Goal: Task Accomplishment & Management: Complete application form

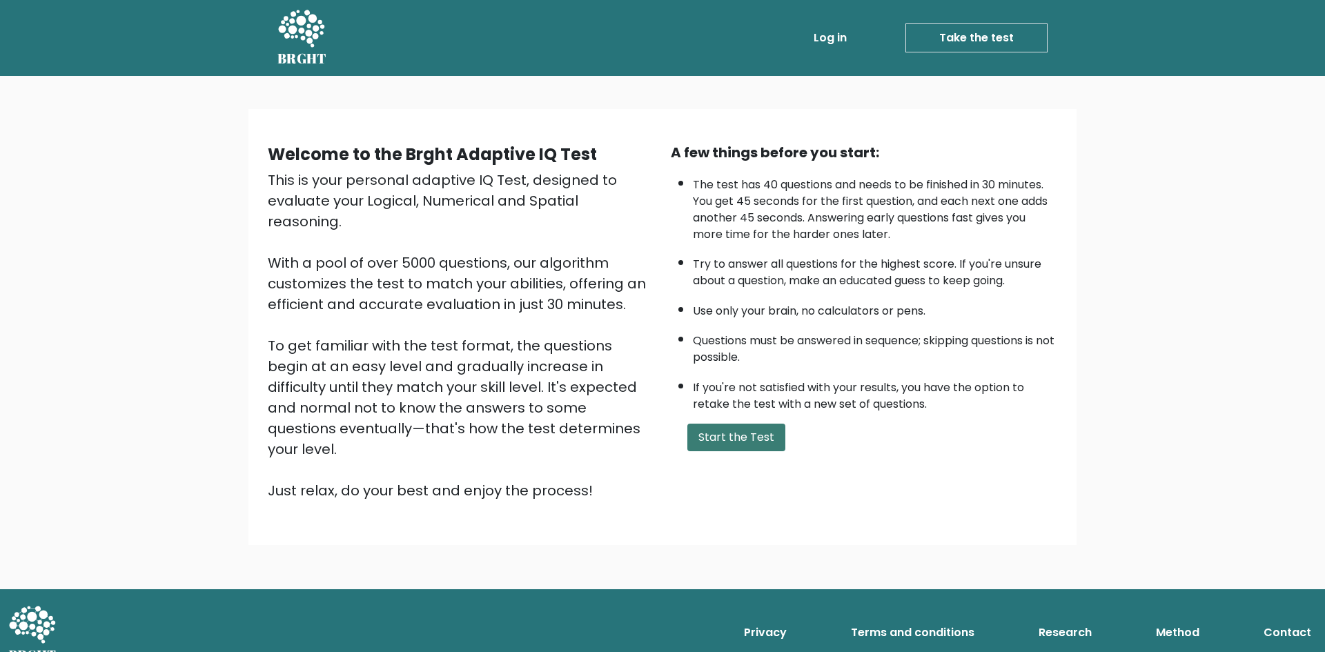
click at [729, 435] on button "Start the Test" at bounding box center [736, 438] width 98 height 28
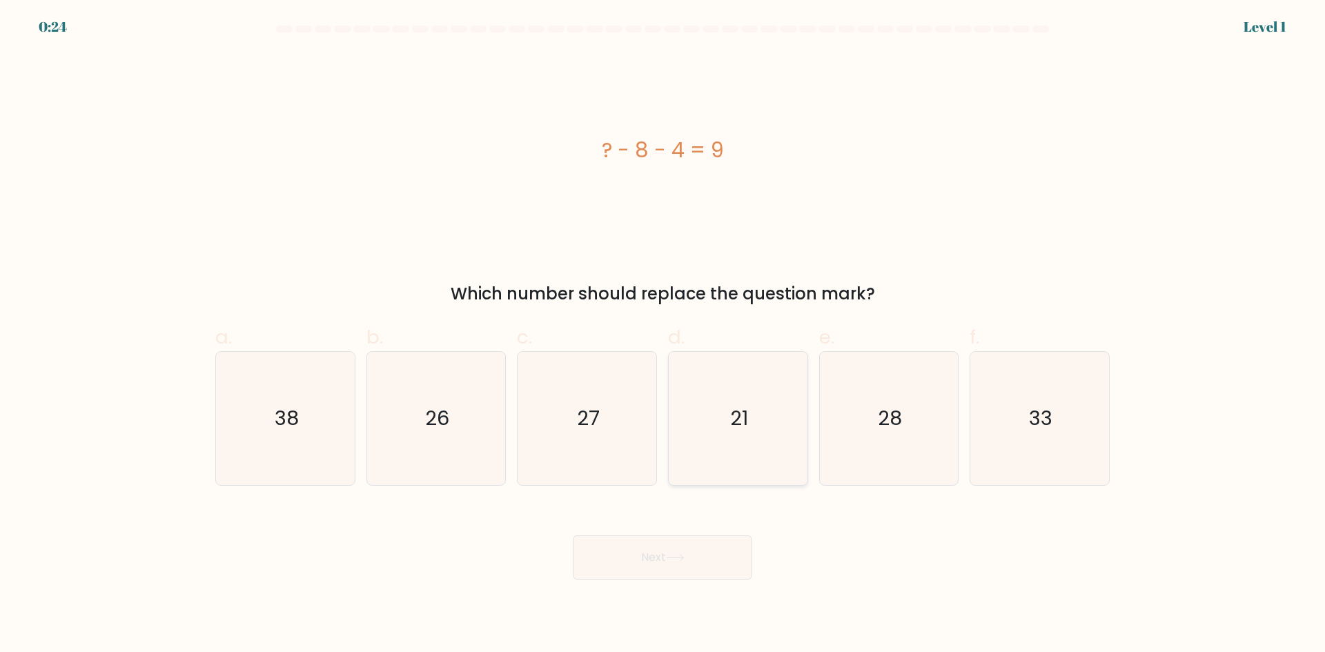
click at [707, 395] on icon "21" at bounding box center [737, 418] width 133 height 133
click at [663, 335] on input "d. 21" at bounding box center [662, 330] width 1 height 9
radio input "true"
click at [696, 550] on button "Next" at bounding box center [662, 557] width 179 height 44
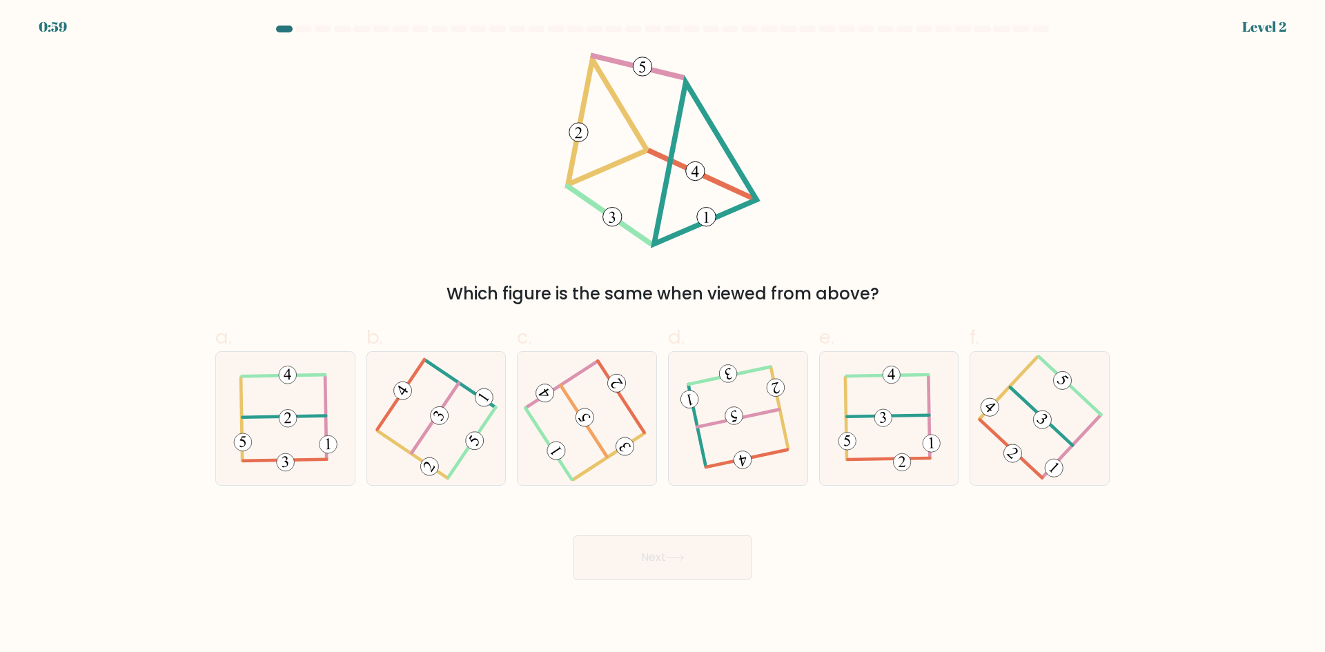
drag, startPoint x: 626, startPoint y: 290, endPoint x: 829, endPoint y: 277, distance: 203.2
click at [822, 279] on div "Which figure is the same when viewed from above?" at bounding box center [662, 179] width 911 height 254
click at [717, 284] on div "Which figure is the same when viewed from above?" at bounding box center [663, 294] width 878 height 25
click at [752, 248] on icon at bounding box center [662, 150] width 196 height 196
click at [753, 420] on icon at bounding box center [737, 418] width 105 height 106
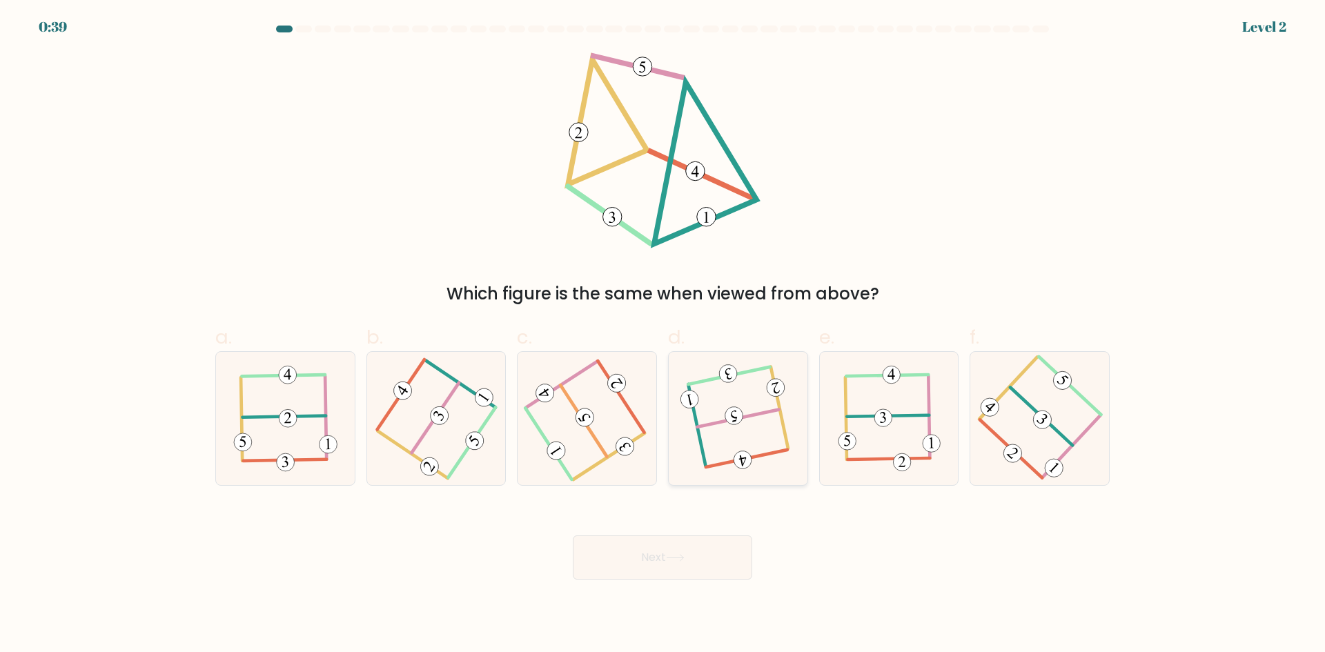
click at [663, 335] on input "d." at bounding box center [662, 330] width 1 height 9
radio input "true"
click at [723, 546] on button "Next" at bounding box center [662, 557] width 179 height 44
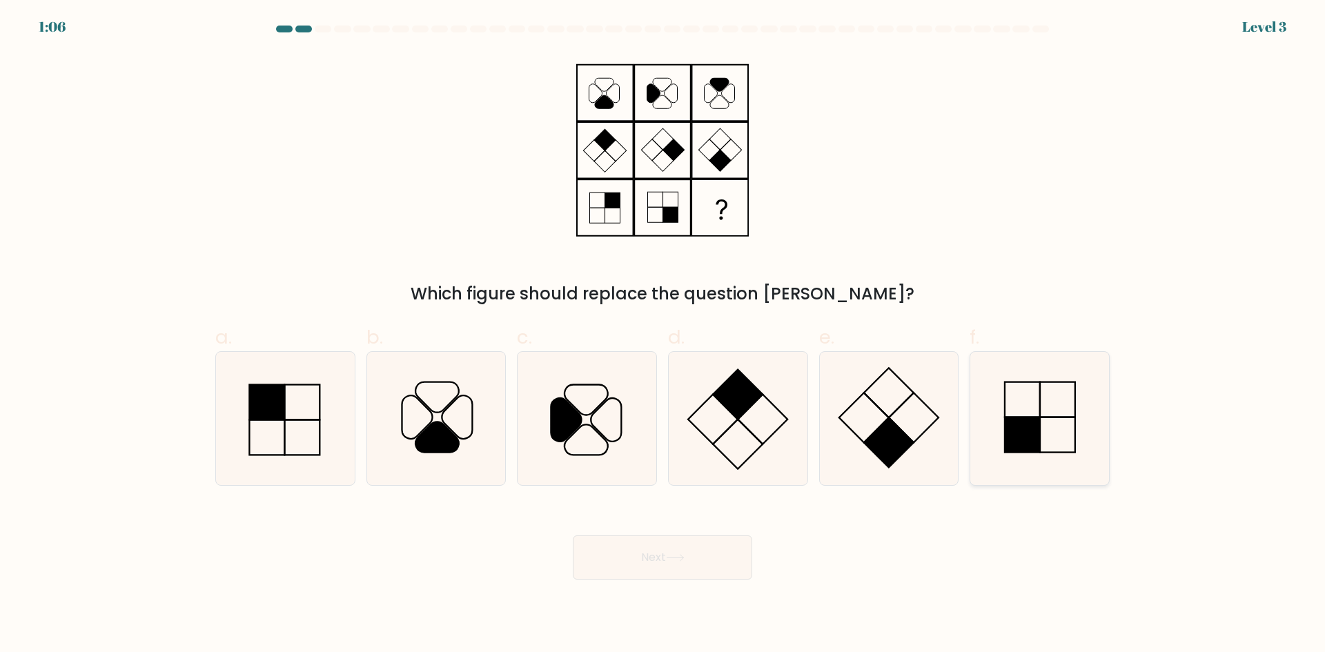
click at [1083, 408] on icon at bounding box center [1039, 418] width 133 height 133
click at [663, 335] on input "f." at bounding box center [662, 330] width 1 height 9
radio input "true"
click at [664, 553] on button "Next" at bounding box center [662, 557] width 179 height 44
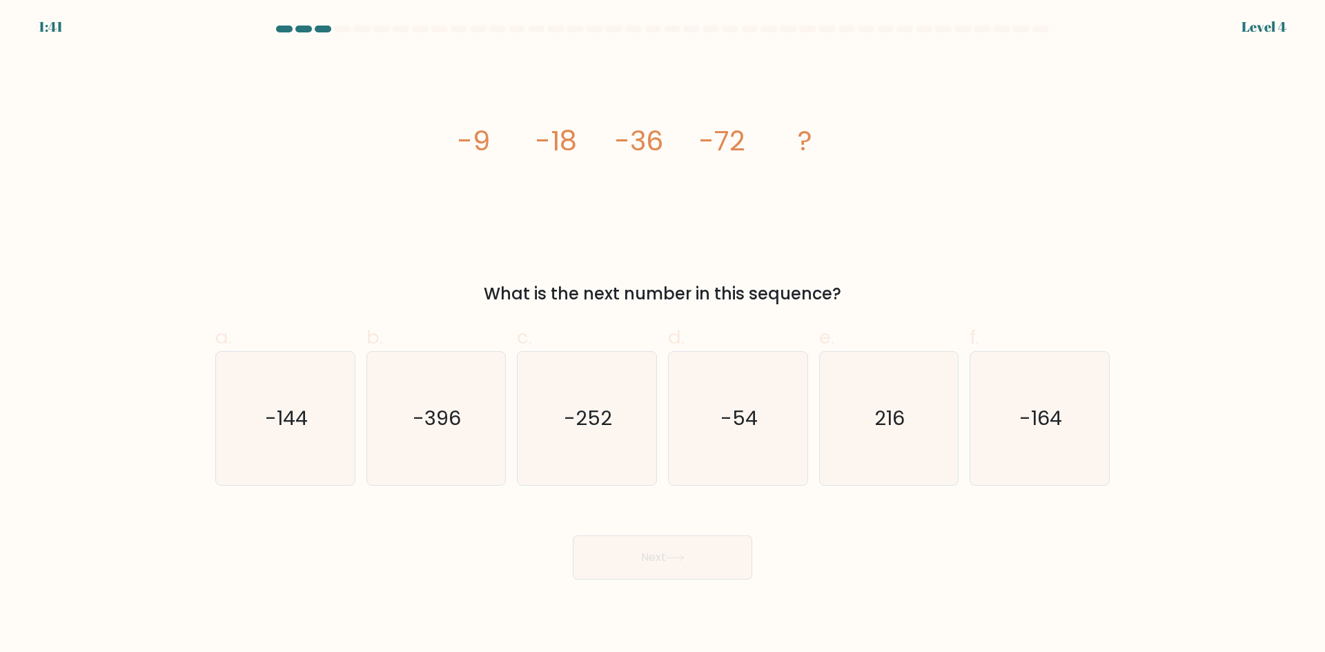
drag, startPoint x: 529, startPoint y: 286, endPoint x: 807, endPoint y: 293, distance: 278.2
click at [807, 293] on div "What is the next number in this sequence?" at bounding box center [663, 294] width 878 height 25
click at [805, 292] on div "What is the next number in this sequence?" at bounding box center [663, 294] width 878 height 25
click at [301, 397] on icon "-144" at bounding box center [285, 418] width 133 height 133
click at [662, 335] on input "a. -144" at bounding box center [662, 330] width 1 height 9
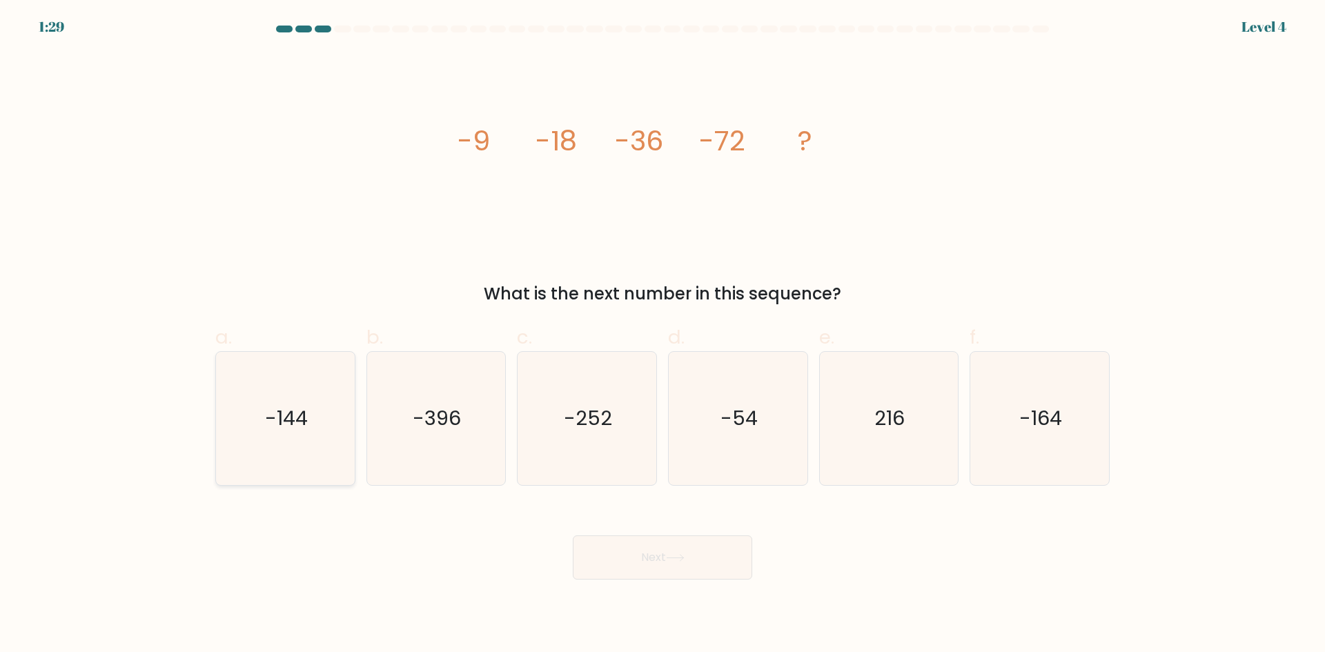
radio input "true"
click at [680, 559] on icon at bounding box center [675, 558] width 19 height 8
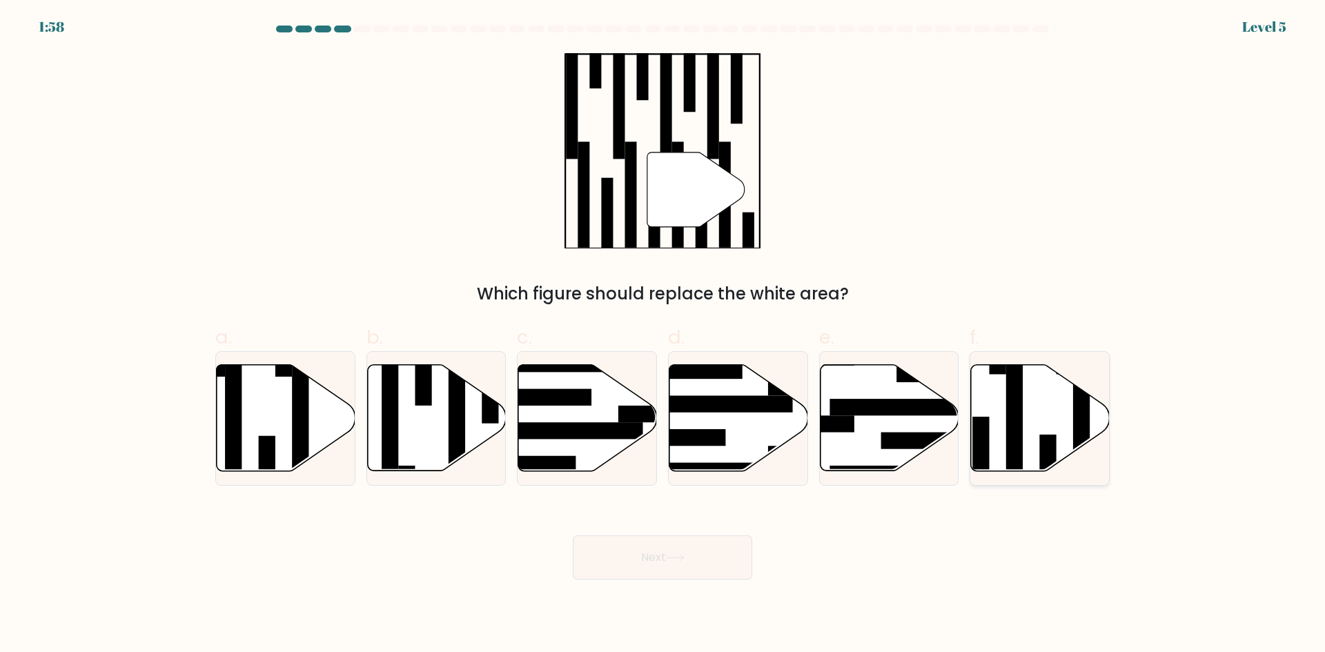
click at [1034, 412] on icon at bounding box center [1040, 418] width 139 height 106
click at [663, 335] on input "f." at bounding box center [662, 330] width 1 height 9
radio input "true"
click at [695, 563] on button "Next" at bounding box center [662, 557] width 179 height 44
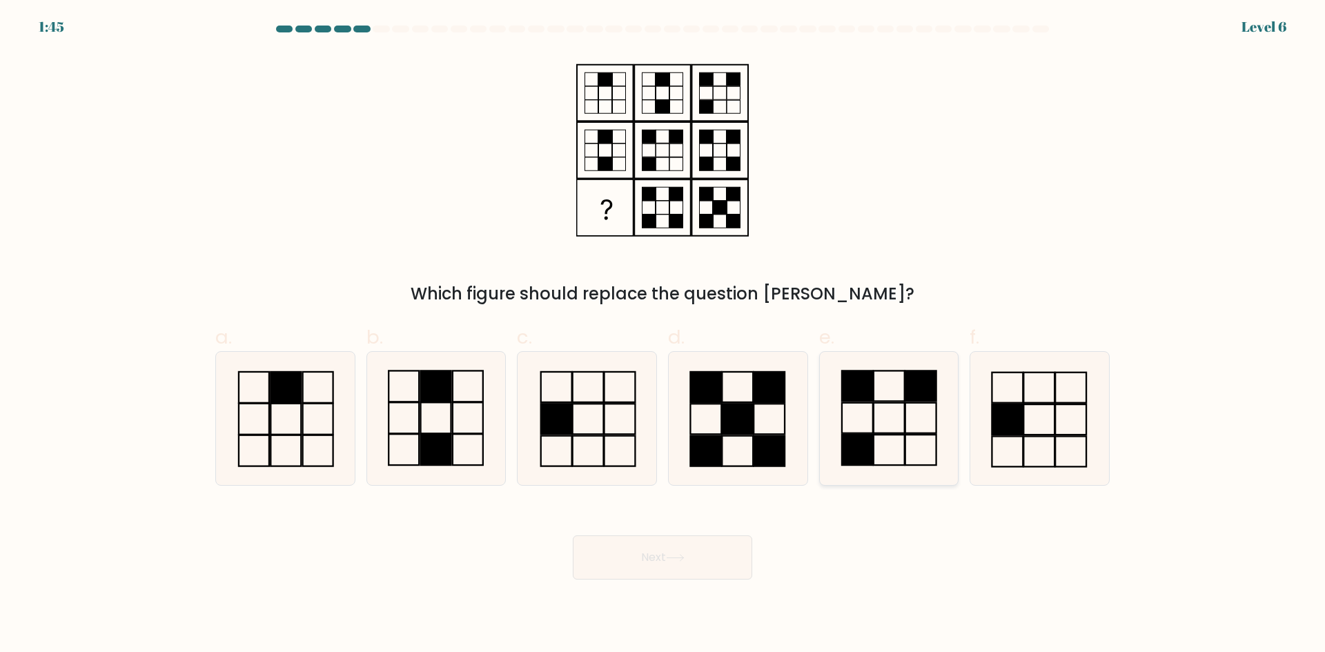
click at [887, 409] on icon at bounding box center [888, 418] width 133 height 133
click at [663, 335] on input "e." at bounding box center [662, 330] width 1 height 9
radio input "true"
click at [667, 560] on button "Next" at bounding box center [662, 557] width 179 height 44
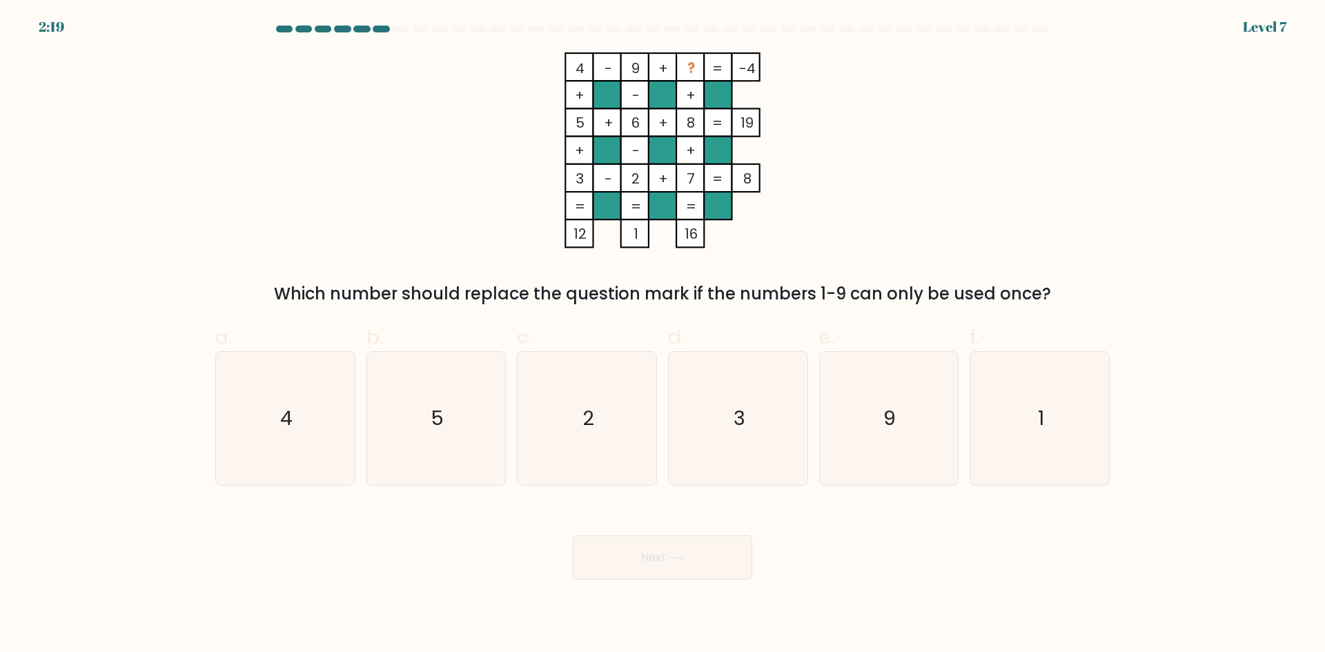
drag, startPoint x: 843, startPoint y: 294, endPoint x: 1028, endPoint y: 287, distance: 185.7
click at [1028, 287] on div "Which number should replace the question mark if the numbers 1-9 can only be us…" at bounding box center [663, 294] width 878 height 25
click at [729, 279] on div "4 - 9 + ? -4 + - + 5 + 6 + 8 19 + - + 3 - 2 + 7 = 8 = = = = 12 1 16 = Which num…" at bounding box center [662, 179] width 911 height 254
click at [1125, 420] on form at bounding box center [662, 303] width 1325 height 554
click at [1112, 416] on div "f. 1" at bounding box center [1039, 404] width 151 height 163
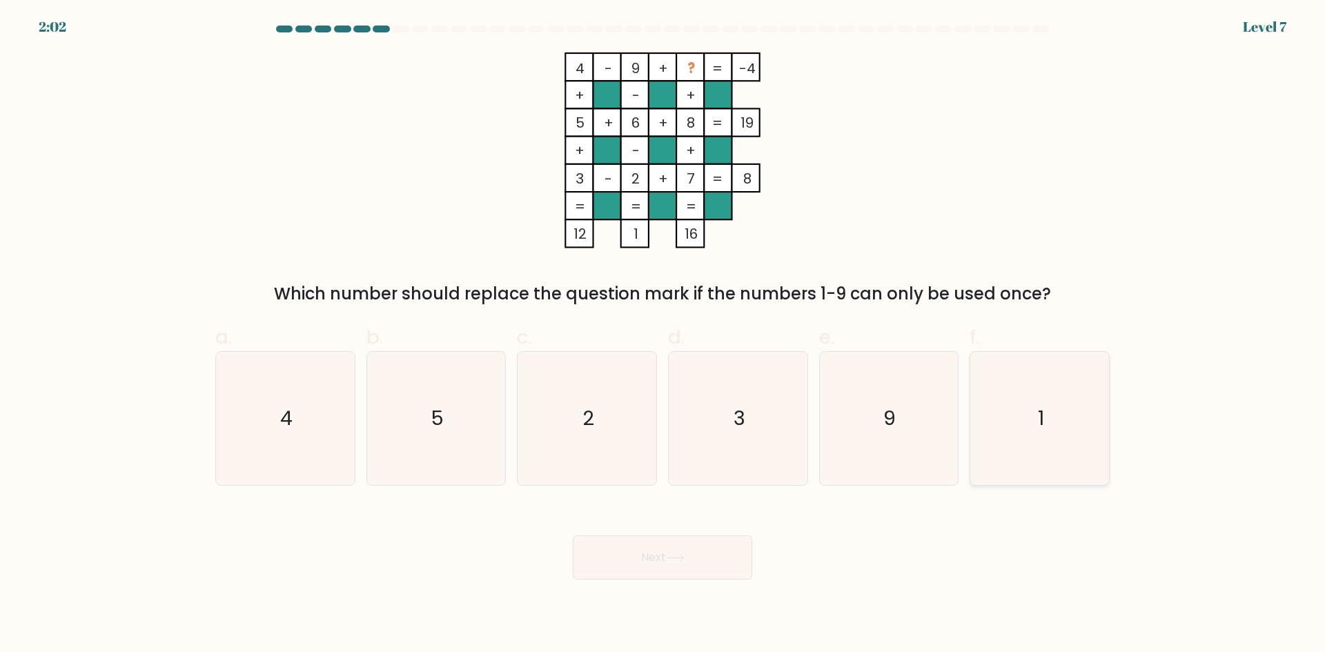
click at [1108, 415] on div "1" at bounding box center [1039, 418] width 140 height 135
click at [663, 335] on input "f. 1" at bounding box center [662, 330] width 1 height 9
radio input "true"
click at [677, 568] on button "Next" at bounding box center [662, 557] width 179 height 44
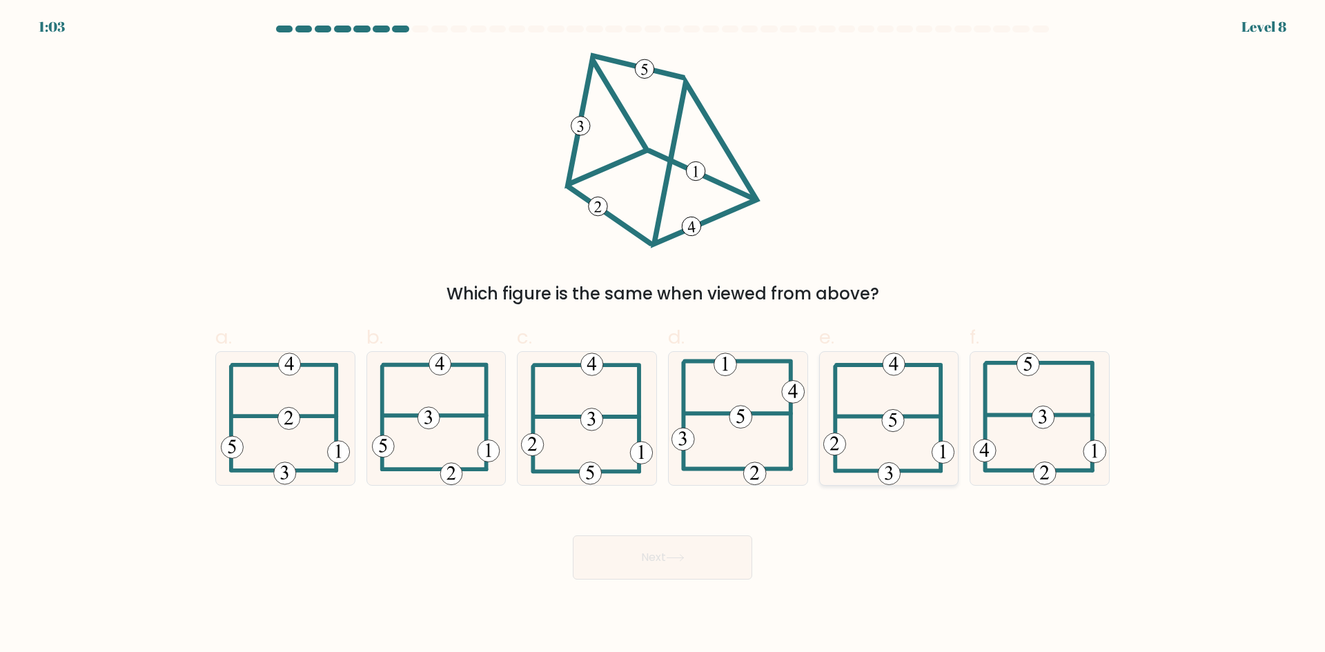
click at [908, 451] on icon at bounding box center [888, 418] width 131 height 133
click at [663, 335] on input "e." at bounding box center [662, 330] width 1 height 9
radio input "true"
click at [666, 564] on button "Next" at bounding box center [662, 557] width 179 height 44
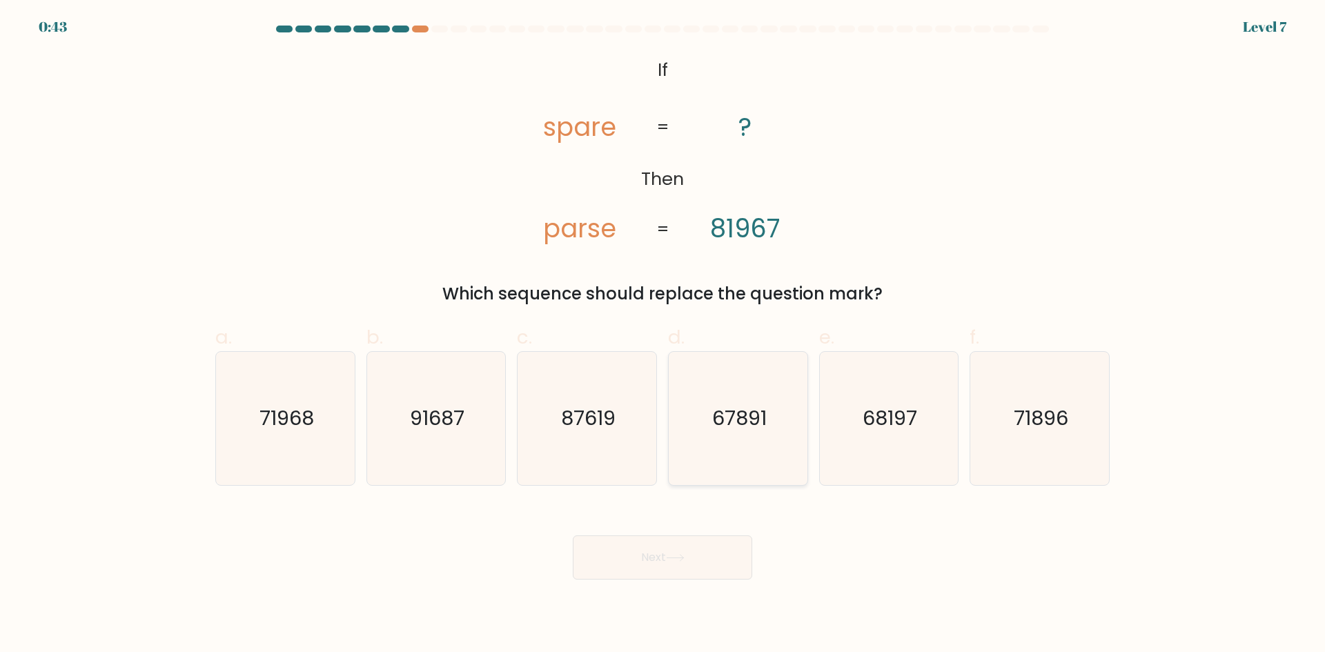
click at [749, 388] on icon "67891" at bounding box center [737, 418] width 133 height 133
click at [663, 335] on input "d. 67891" at bounding box center [662, 330] width 1 height 9
radio input "true"
click at [658, 556] on button "Next" at bounding box center [662, 557] width 179 height 44
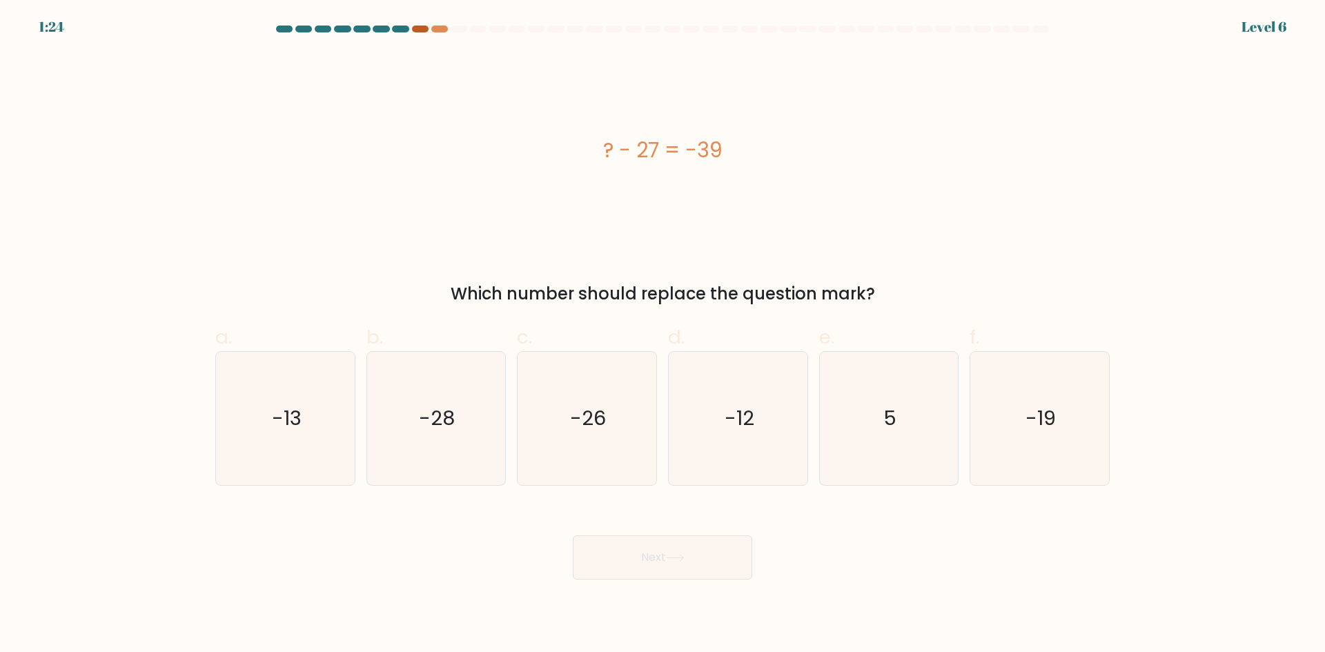
click at [415, 29] on div at bounding box center [420, 29] width 17 height 7
drag, startPoint x: 477, startPoint y: 299, endPoint x: 515, endPoint y: 282, distance: 41.7
click at [515, 282] on div "Which number should replace the question mark?" at bounding box center [663, 294] width 878 height 25
click at [480, 291] on div "Which number should replace the question mark?" at bounding box center [663, 294] width 878 height 25
drag, startPoint x: 497, startPoint y: 291, endPoint x: 553, endPoint y: 263, distance: 62.6
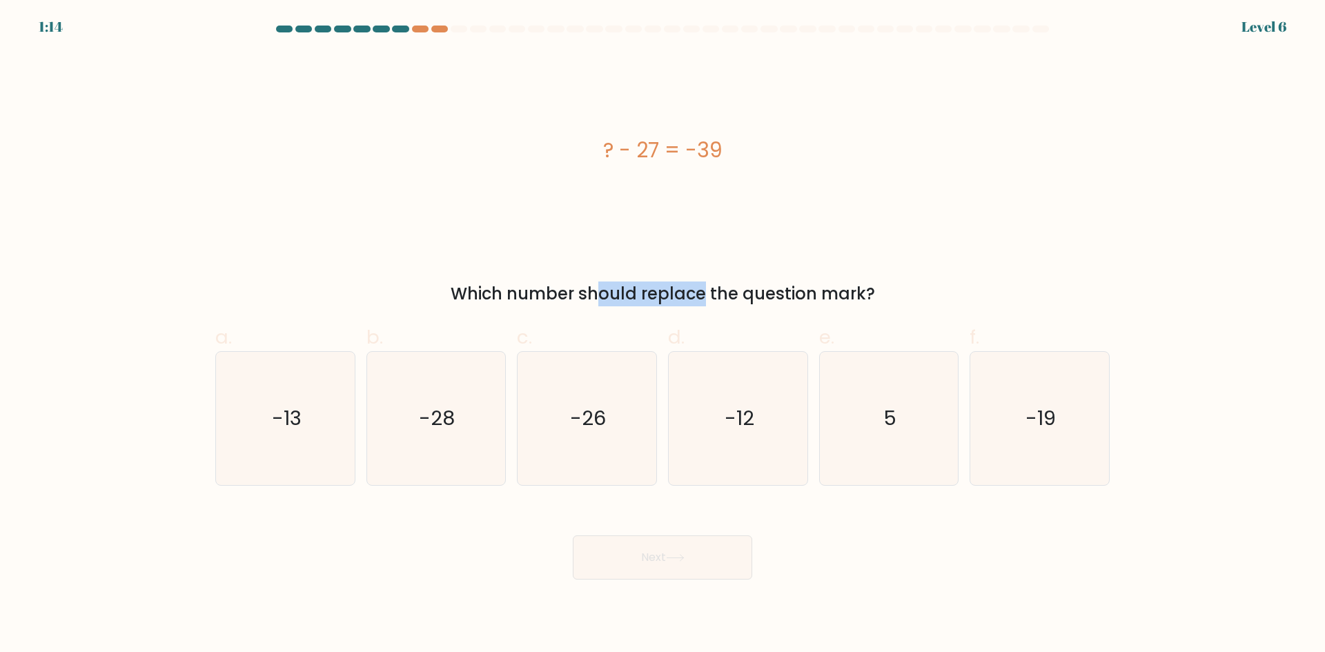
click at [575, 280] on div "? - 27 = -39 Which number should replace the question mark?" at bounding box center [662, 179] width 911 height 254
click at [463, 229] on div "? - 27 = -39" at bounding box center [662, 150] width 894 height 196
drag, startPoint x: 566, startPoint y: 282, endPoint x: 856, endPoint y: 286, distance: 289.8
click at [856, 286] on div "Which number should replace the question mark?" at bounding box center [663, 294] width 878 height 25
click at [746, 243] on div "? - 27 = -39" at bounding box center [662, 150] width 894 height 196
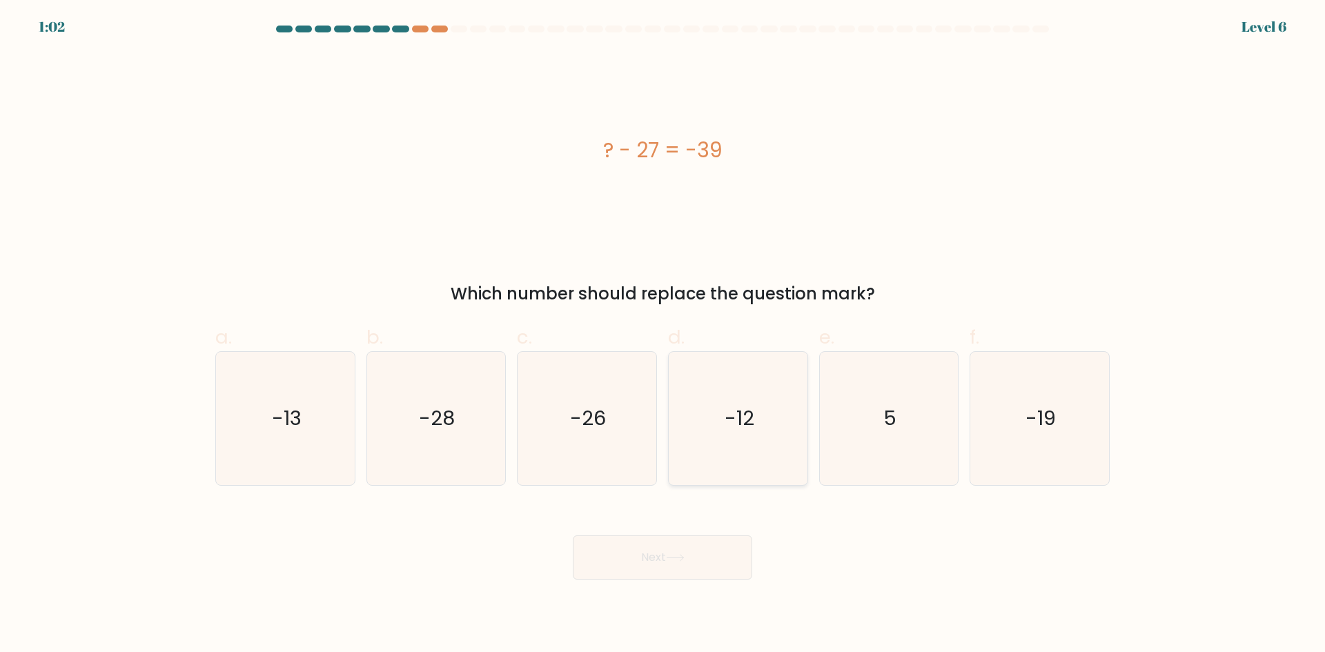
click at [740, 391] on icon "-12" at bounding box center [737, 418] width 133 height 133
click at [663, 335] on input "d. -12" at bounding box center [662, 330] width 1 height 9
radio input "true"
click at [684, 555] on icon at bounding box center [675, 558] width 19 height 8
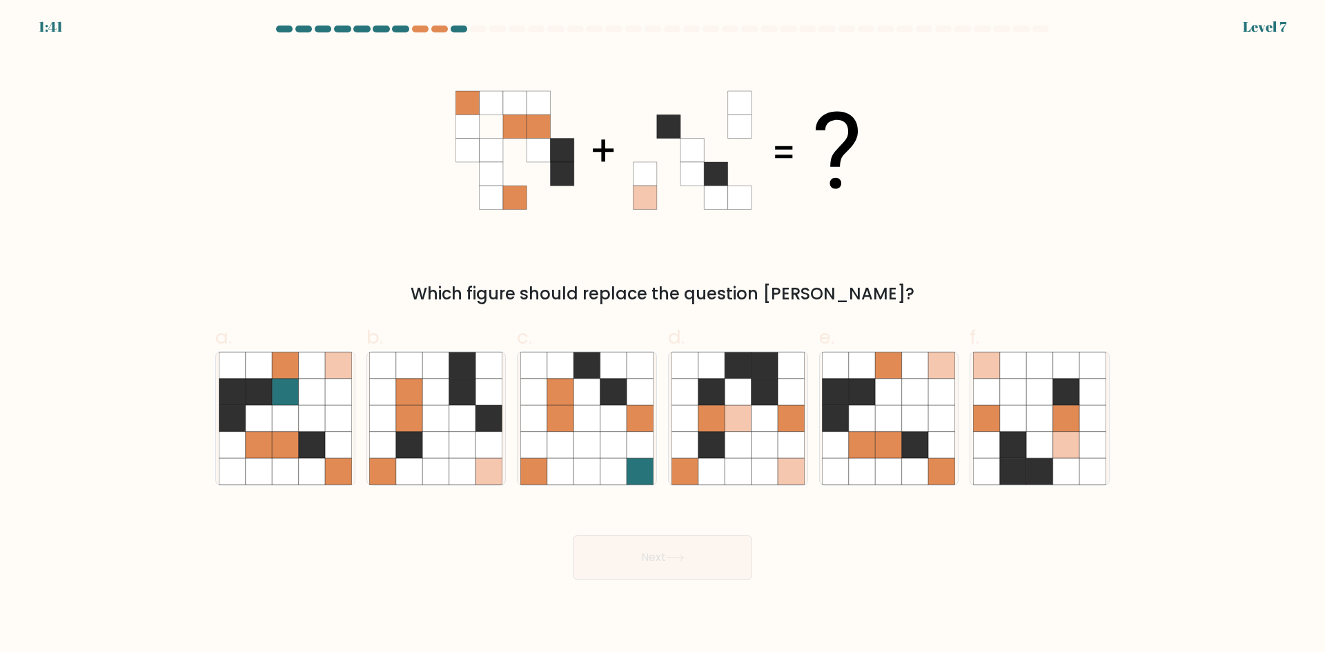
click at [438, 32] on div at bounding box center [662, 32] width 911 height 12
click at [415, 29] on div at bounding box center [420, 29] width 17 height 7
click at [436, 30] on div at bounding box center [439, 29] width 17 height 7
click at [226, 336] on span "a." at bounding box center [223, 337] width 17 height 27
click at [662, 335] on input "a." at bounding box center [662, 330] width 1 height 9
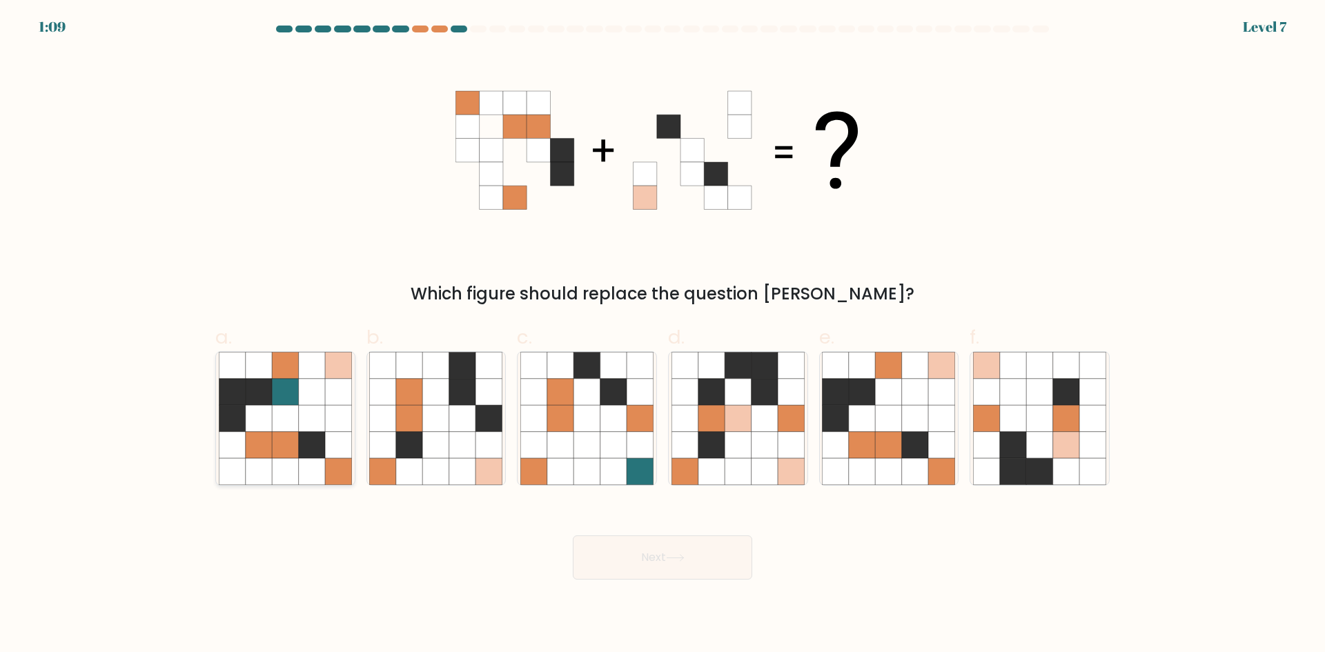
radio input "true"
click at [261, 363] on icon at bounding box center [259, 366] width 26 height 26
click at [662, 335] on input "a." at bounding box center [662, 330] width 1 height 9
click at [643, 560] on button "Next" at bounding box center [662, 557] width 179 height 44
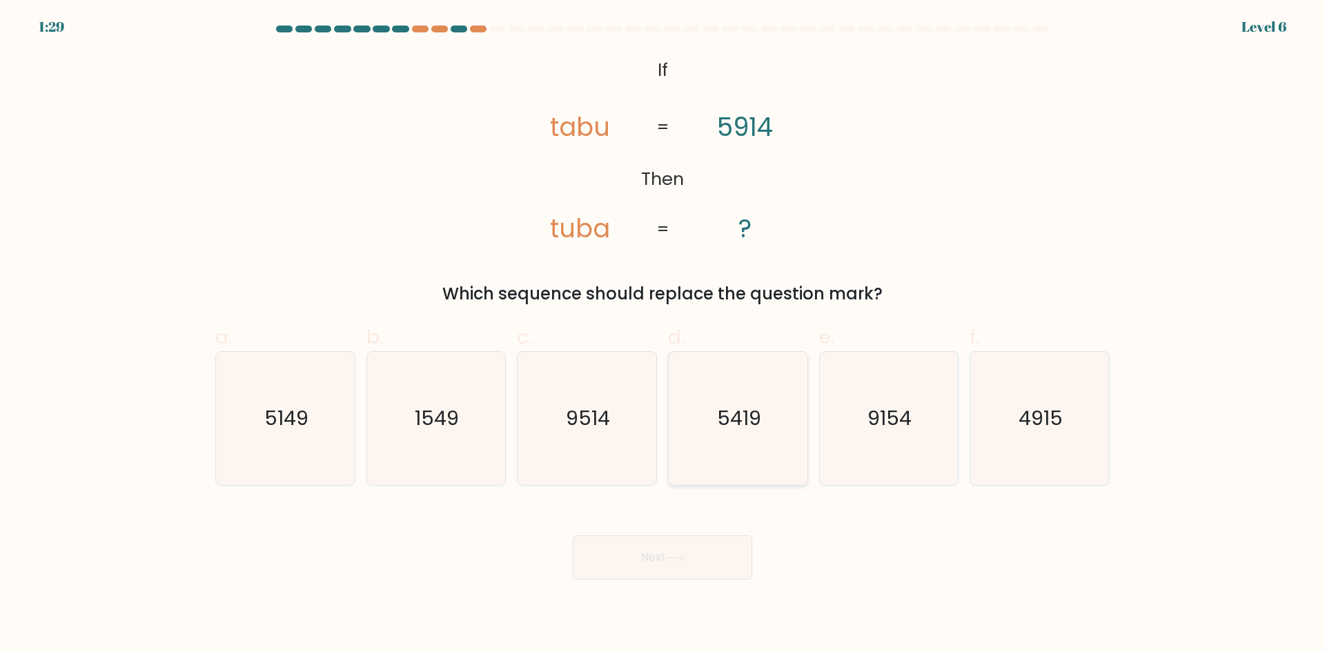
click at [744, 412] on text "5419" at bounding box center [739, 418] width 44 height 28
click at [663, 335] on input "d. 5419" at bounding box center [662, 330] width 1 height 9
radio input "true"
click at [602, 575] on button "Next" at bounding box center [662, 557] width 179 height 44
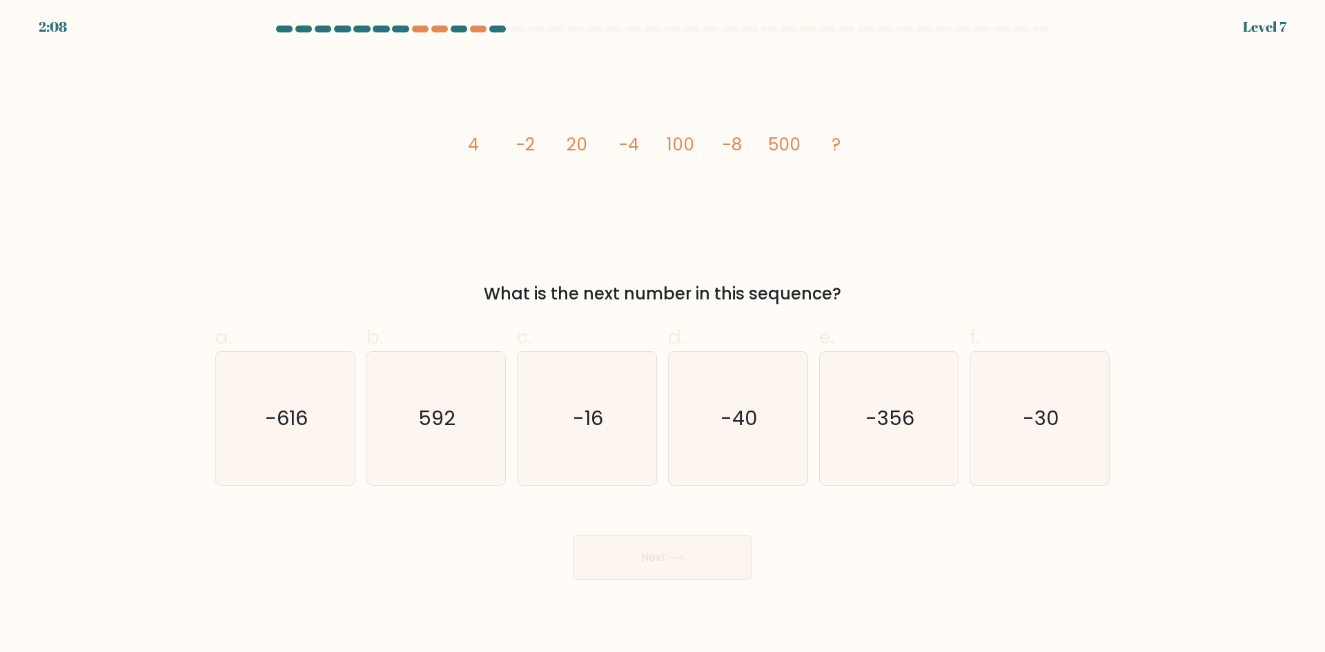
drag, startPoint x: 515, startPoint y: 301, endPoint x: 820, endPoint y: 280, distance: 306.4
click at [820, 280] on div "image/svg+xml 4 -2 20 -4 100 -8 500 ? What is the next number in this sequence?" at bounding box center [662, 179] width 911 height 254
click at [780, 230] on icon "image/svg+xml 4 -2 20 -4 100 -8 500 ?" at bounding box center [662, 150] width 414 height 196
click at [787, 442] on icon "-40" at bounding box center [737, 418] width 133 height 133
click at [663, 335] on input "d. -40" at bounding box center [662, 330] width 1 height 9
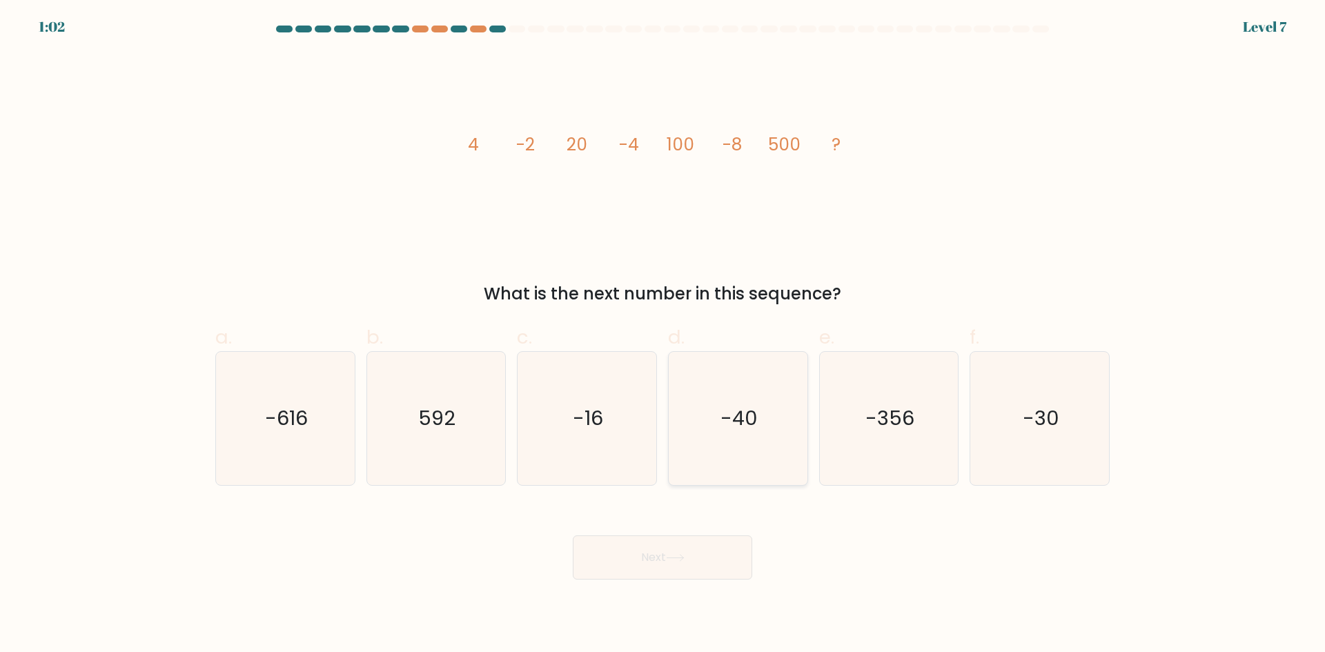
radio input "true"
click at [731, 549] on button "Next" at bounding box center [662, 557] width 179 height 44
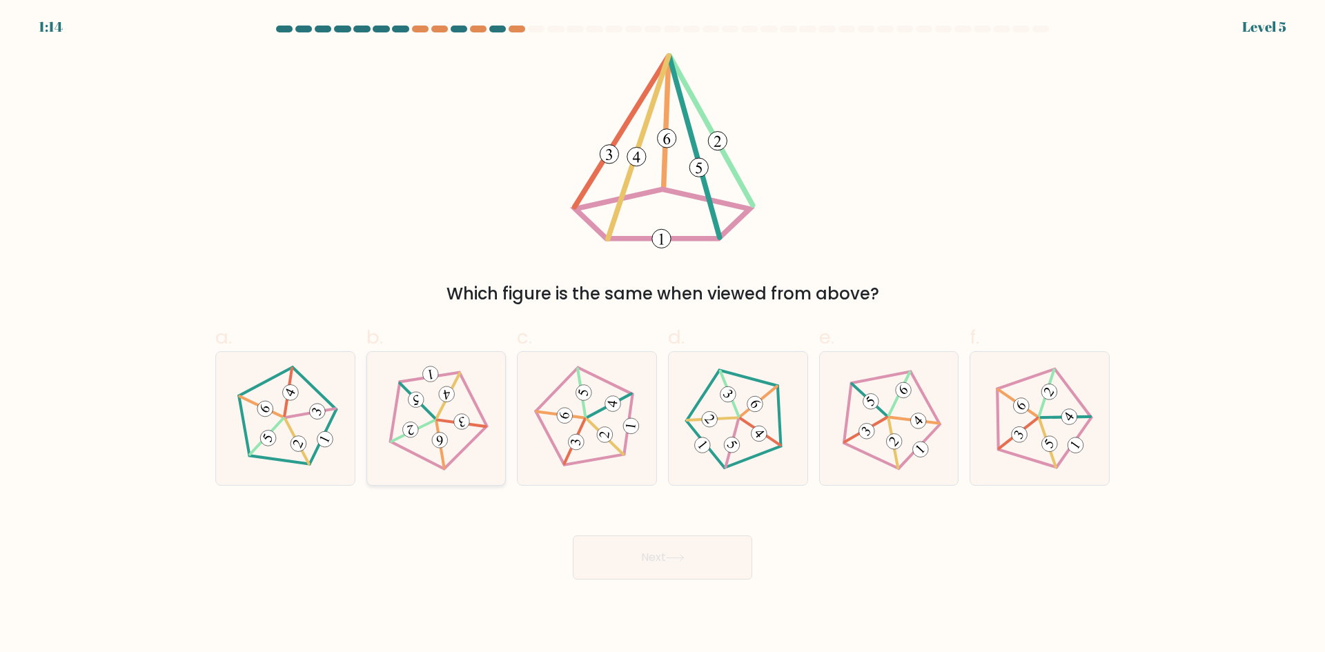
click at [424, 408] on 242 at bounding box center [417, 400] width 35 height 43
click at [662, 335] on input "b." at bounding box center [662, 330] width 1 height 9
radio input "true"
click at [665, 553] on button "Next" at bounding box center [662, 557] width 179 height 44
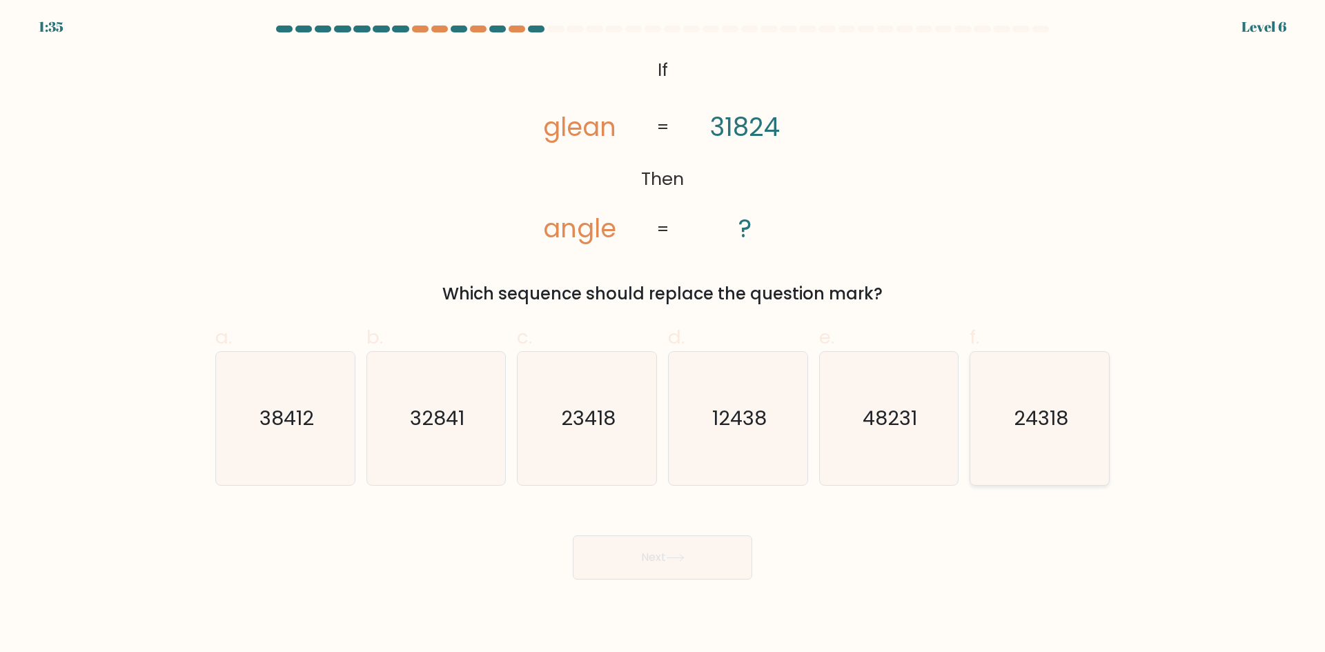
click at [984, 395] on icon "24318" at bounding box center [1039, 418] width 133 height 133
click at [663, 335] on input "f. 24318" at bounding box center [662, 330] width 1 height 9
radio input "true"
click at [696, 560] on button "Next" at bounding box center [662, 557] width 179 height 44
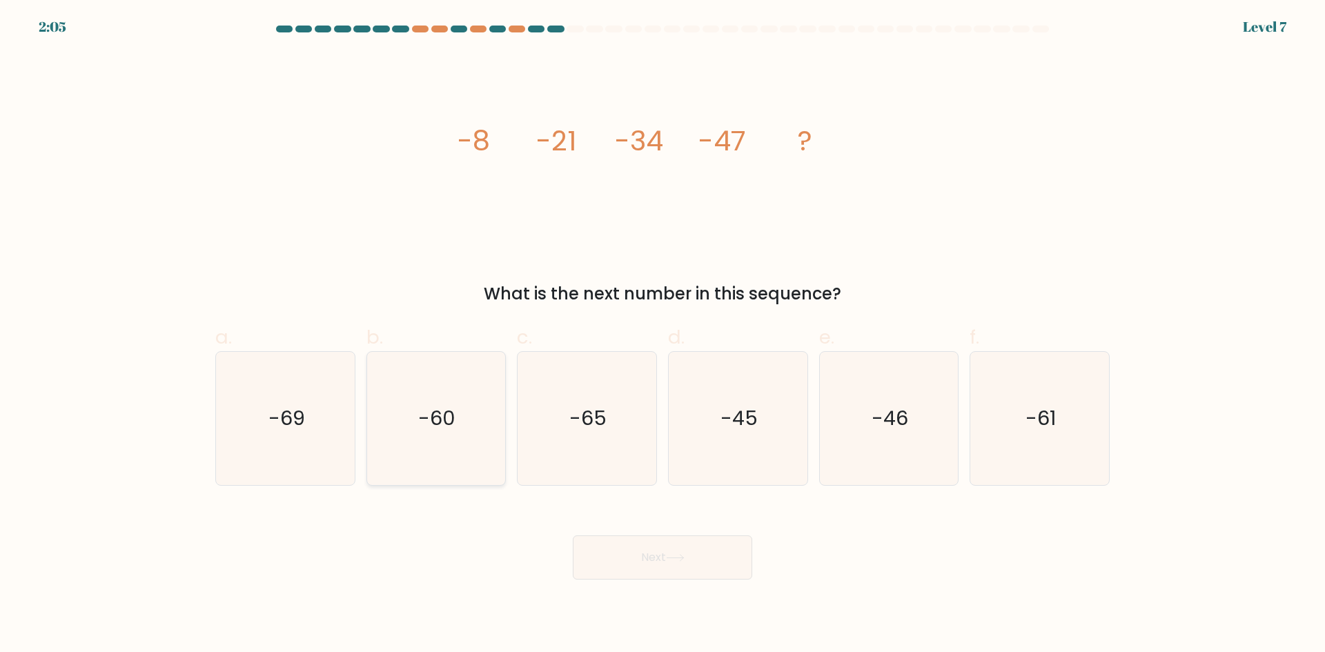
click at [412, 402] on icon "-60" at bounding box center [435, 418] width 133 height 133
click at [662, 335] on input "b. -60" at bounding box center [662, 330] width 1 height 9
radio input "true"
click at [690, 552] on button "Next" at bounding box center [662, 557] width 179 height 44
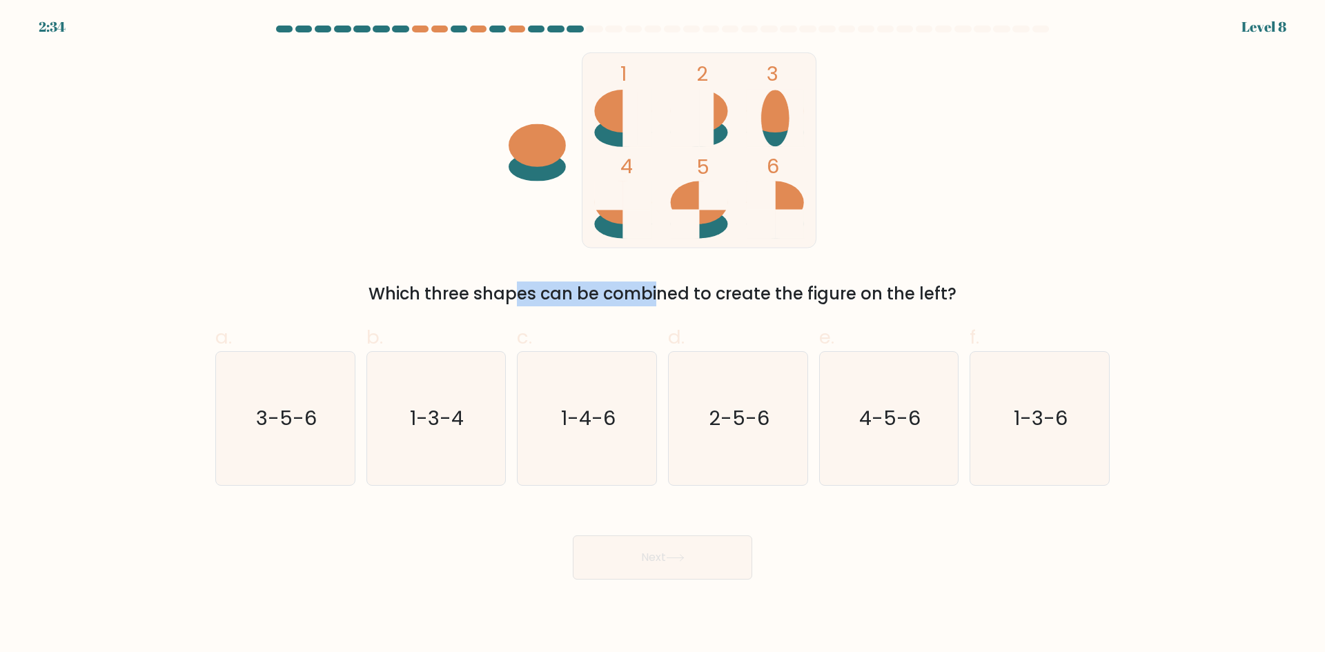
drag, startPoint x: 400, startPoint y: 295, endPoint x: 526, endPoint y: 295, distance: 126.3
click at [526, 295] on div "Which three shapes can be combined to create the figure on the left?" at bounding box center [663, 294] width 878 height 25
drag, startPoint x: 551, startPoint y: 292, endPoint x: 642, endPoint y: 293, distance: 91.1
click at [642, 293] on div "Which three shapes can be combined to create the figure on the left?" at bounding box center [663, 294] width 878 height 25
drag, startPoint x: 675, startPoint y: 292, endPoint x: 697, endPoint y: 293, distance: 22.1
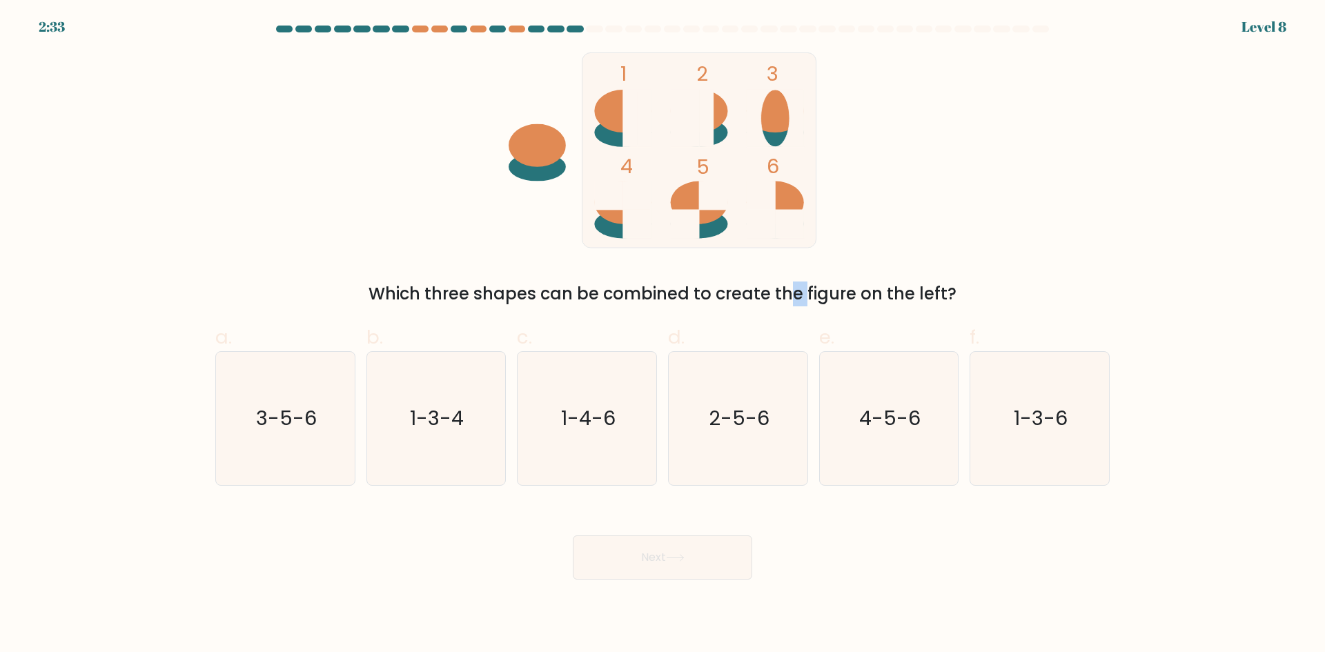
click at [697, 293] on div "Which three shapes can be combined to create the figure on the left?" at bounding box center [663, 294] width 878 height 25
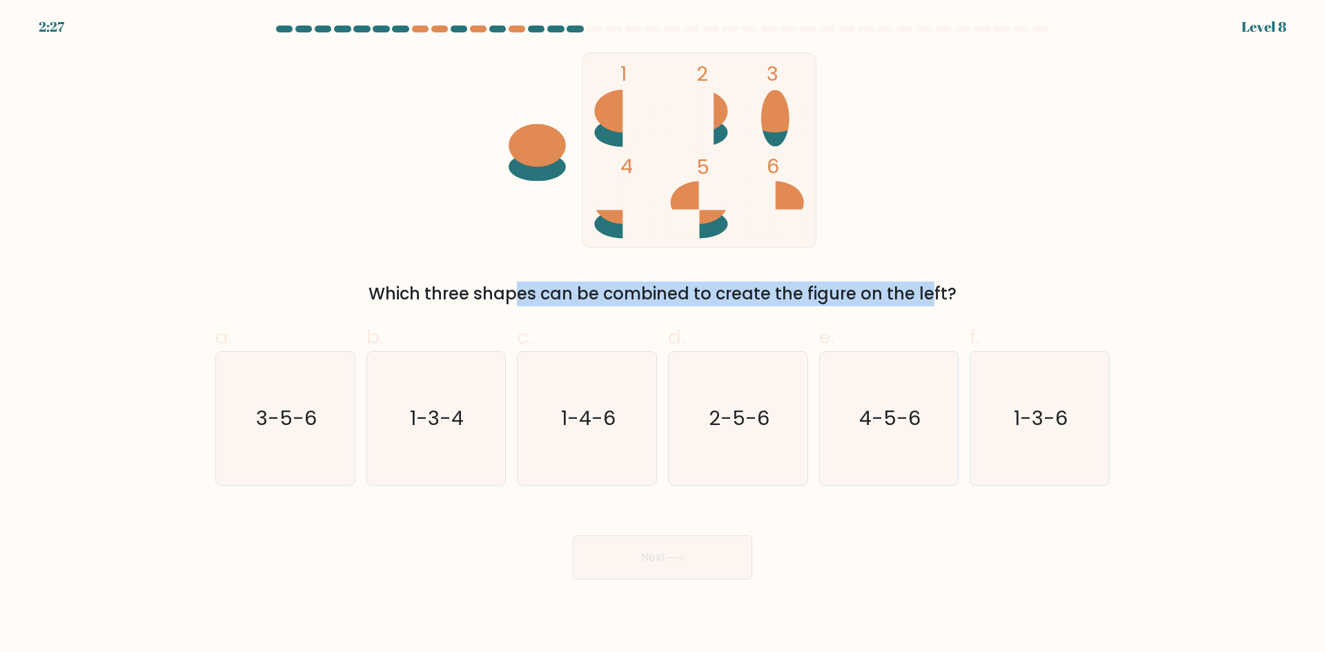
drag, startPoint x: 396, startPoint y: 297, endPoint x: 820, endPoint y: 296, distance: 424.4
click at [820, 296] on div "Which three shapes can be combined to create the figure on the left?" at bounding box center [663, 294] width 878 height 25
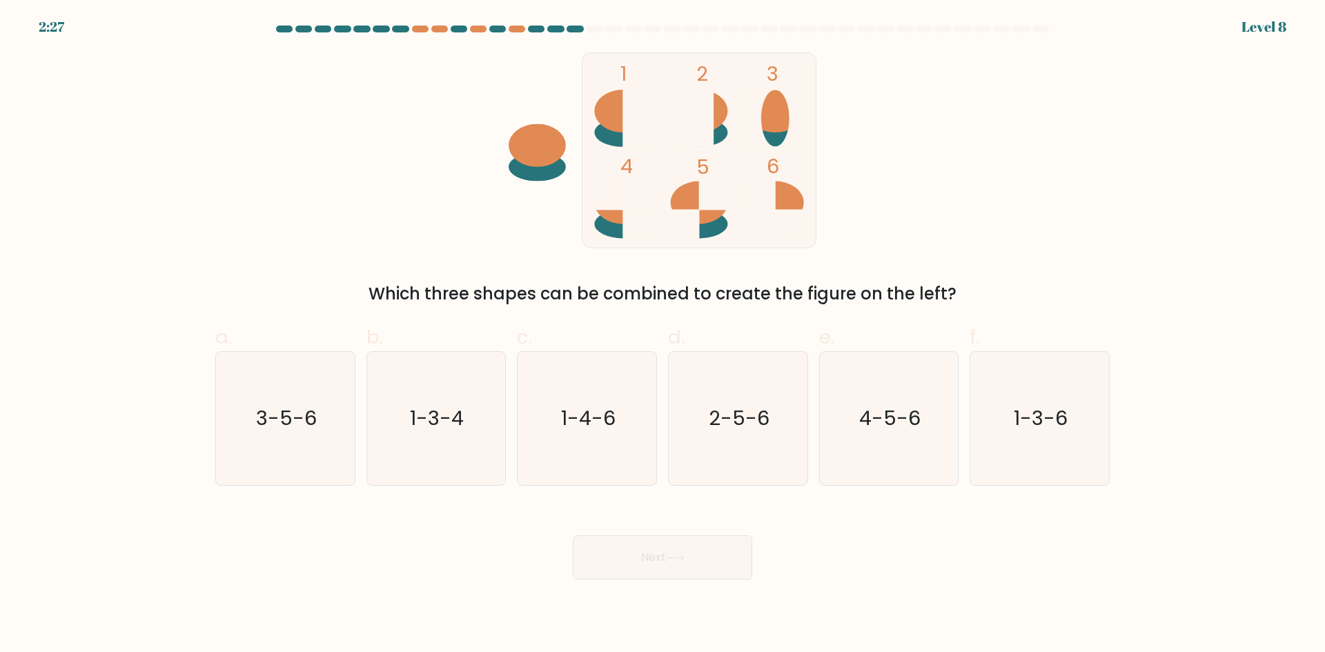
click at [893, 289] on div "Which three shapes can be combined to create the figure on the left?" at bounding box center [663, 294] width 878 height 25
click at [907, 404] on icon "4-5-6" at bounding box center [888, 418] width 133 height 133
click at [663, 335] on input "e. 4-5-6" at bounding box center [662, 330] width 1 height 9
radio input "true"
click at [700, 551] on button "Next" at bounding box center [662, 557] width 179 height 44
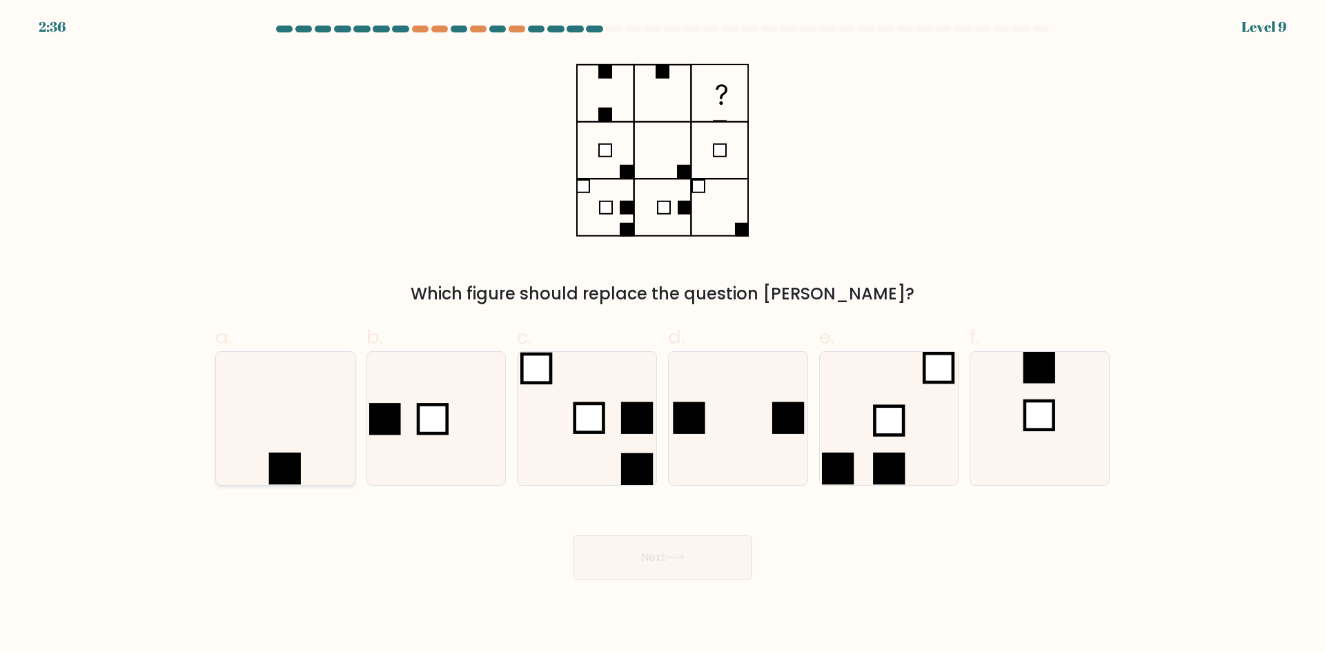
click at [270, 423] on icon at bounding box center [285, 418] width 133 height 133
click at [662, 335] on input "a." at bounding box center [662, 330] width 1 height 9
radio input "true"
click at [678, 564] on button "Next" at bounding box center [662, 557] width 179 height 44
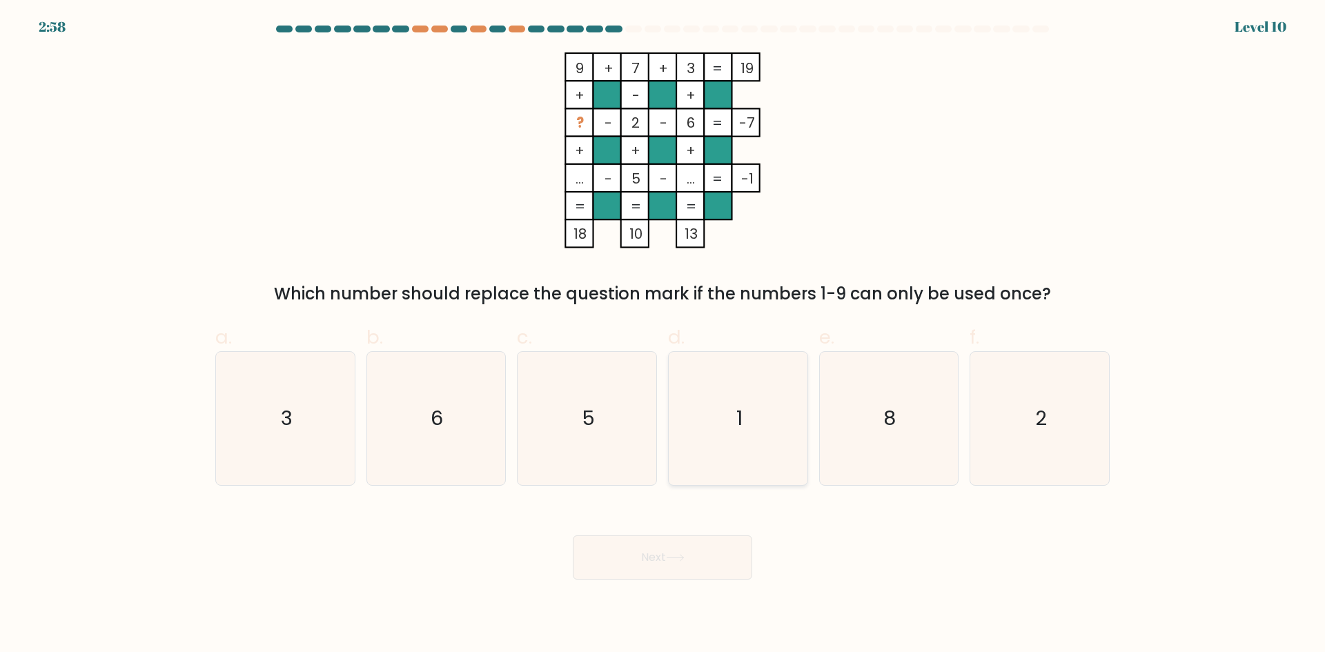
click at [732, 422] on icon "1" at bounding box center [737, 418] width 133 height 133
click at [663, 335] on input "d. 1" at bounding box center [662, 330] width 1 height 9
radio input "true"
click at [684, 555] on icon at bounding box center [675, 558] width 19 height 8
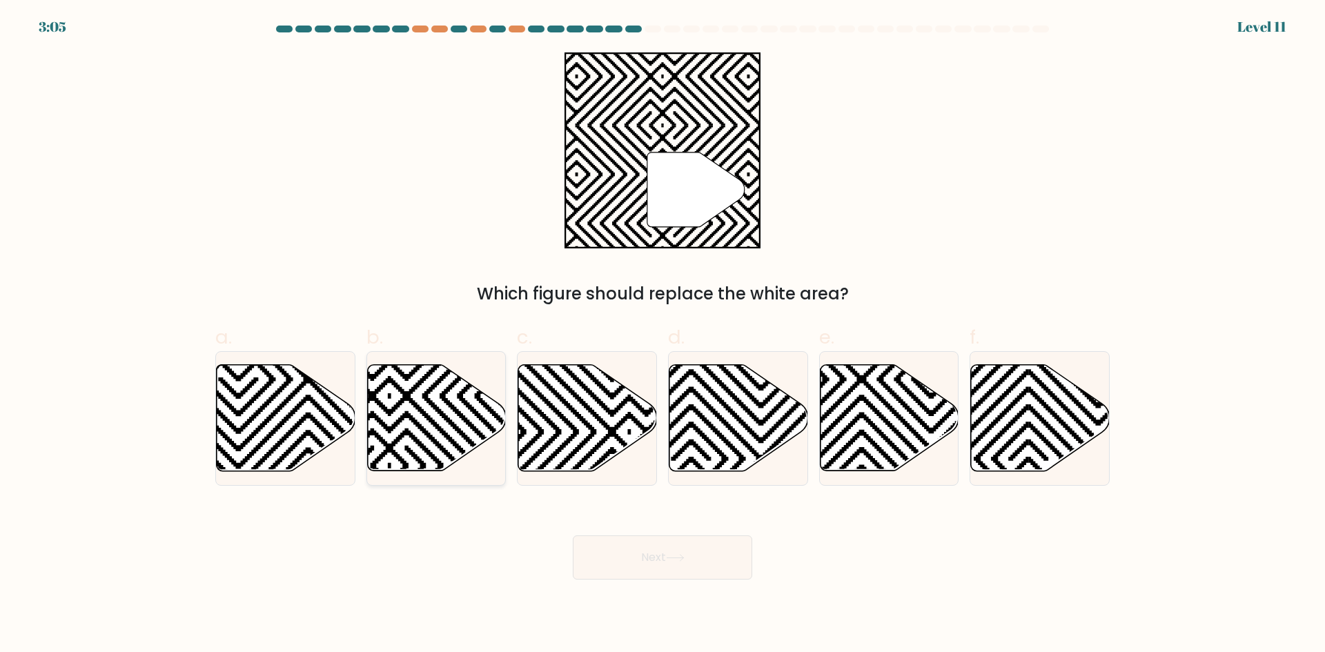
click at [422, 411] on icon at bounding box center [389, 465] width 279 height 279
click at [662, 335] on input "b." at bounding box center [662, 330] width 1 height 9
radio input "true"
click at [663, 548] on button "Next" at bounding box center [662, 557] width 179 height 44
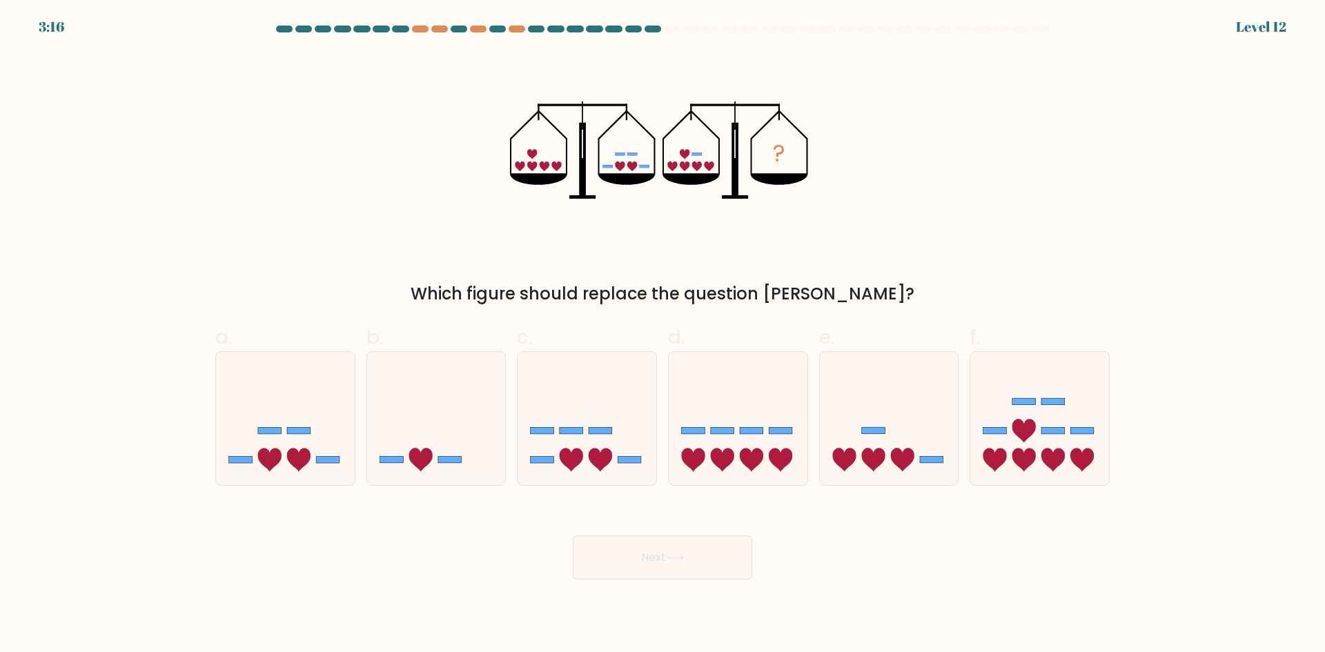
drag, startPoint x: 594, startPoint y: 413, endPoint x: 700, endPoint y: 573, distance: 191.8
click at [593, 413] on icon at bounding box center [587, 418] width 139 height 115
click at [662, 335] on input "c." at bounding box center [662, 330] width 1 height 9
radio input "true"
click at [718, 583] on body "3:15 Level 12" at bounding box center [662, 326] width 1325 height 652
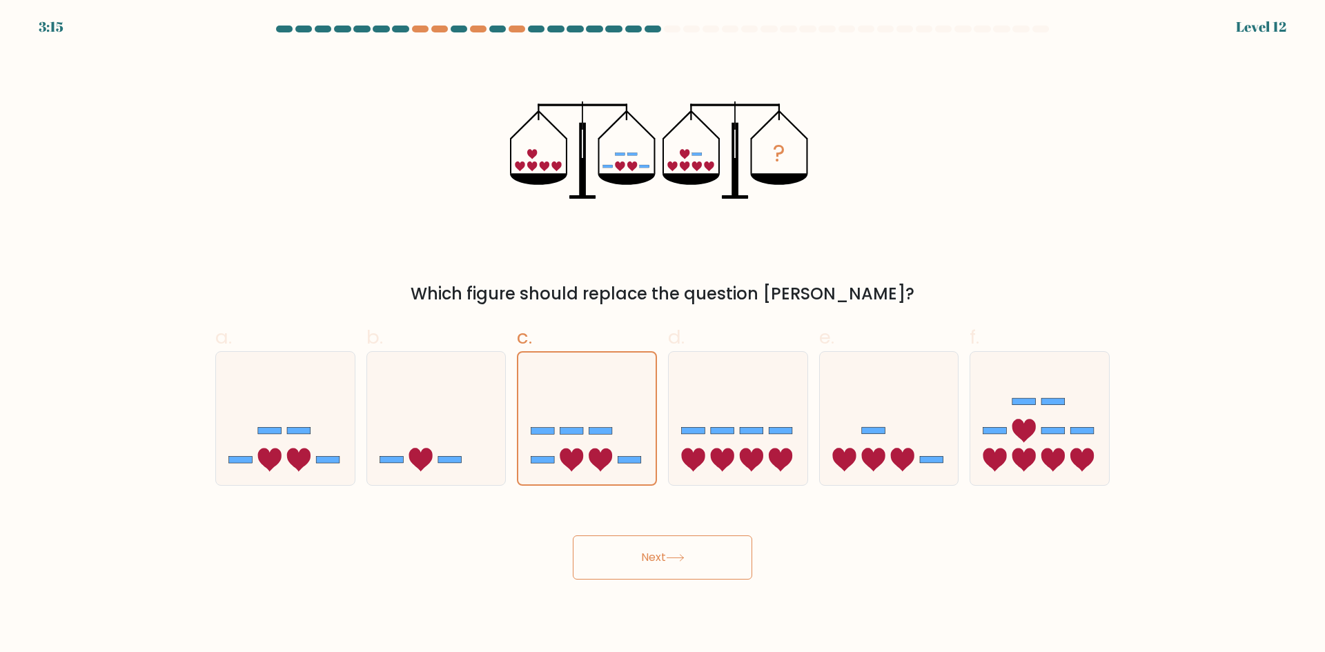
click at [720, 571] on button "Next" at bounding box center [662, 557] width 179 height 44
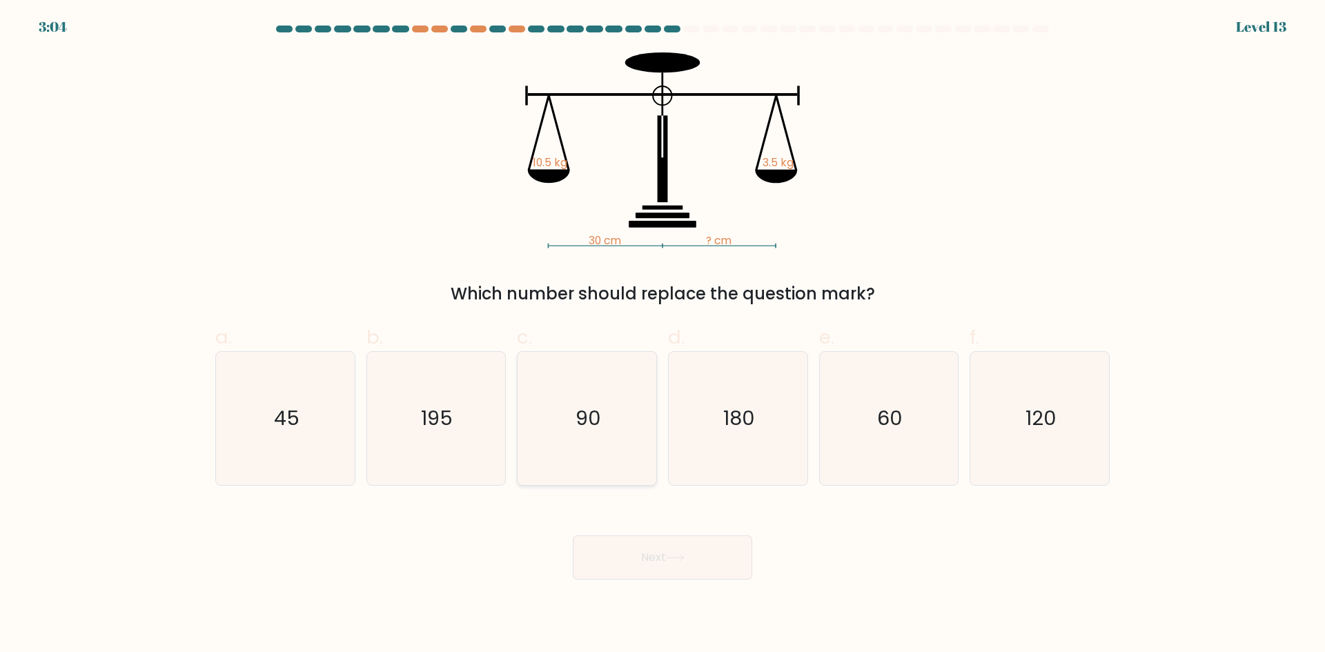
click at [636, 391] on icon "90" at bounding box center [586, 418] width 133 height 133
click at [662, 335] on input "c. 90" at bounding box center [662, 330] width 1 height 9
radio input "true"
click at [704, 562] on button "Next" at bounding box center [662, 557] width 179 height 44
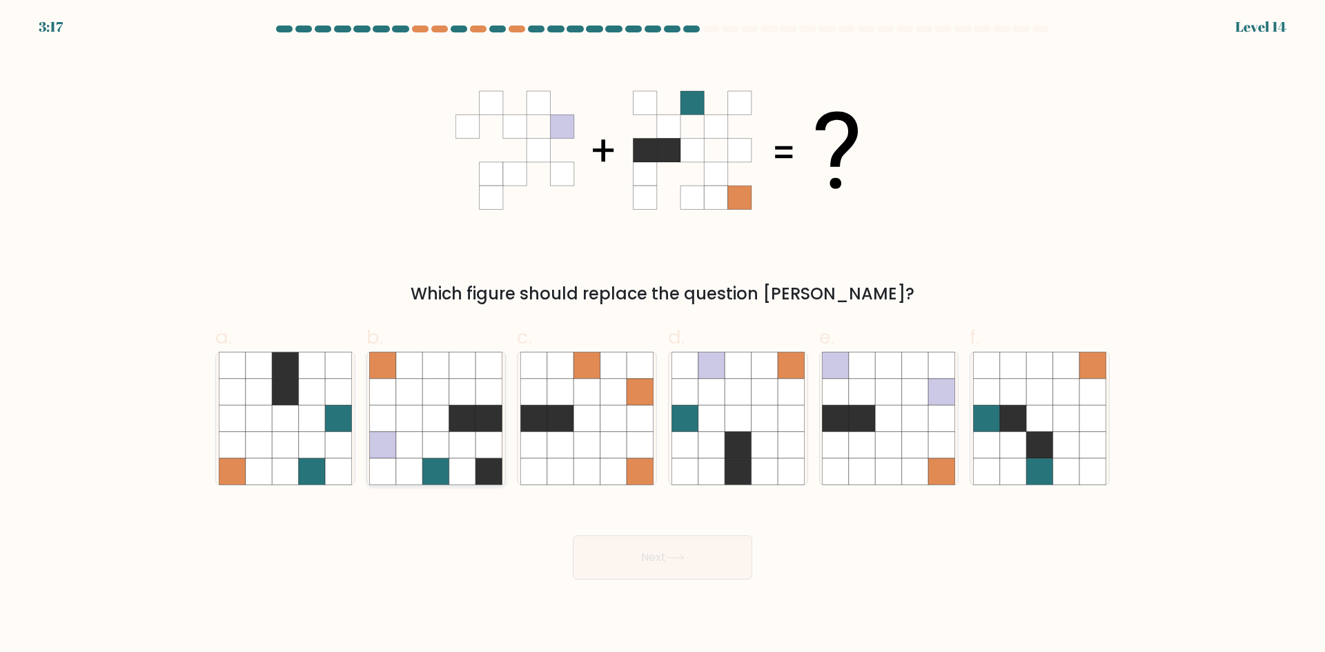
click at [395, 391] on icon at bounding box center [383, 392] width 26 height 26
click at [662, 335] on input "b." at bounding box center [662, 330] width 1 height 9
radio input "true"
click at [721, 563] on button "Next" at bounding box center [662, 557] width 179 height 44
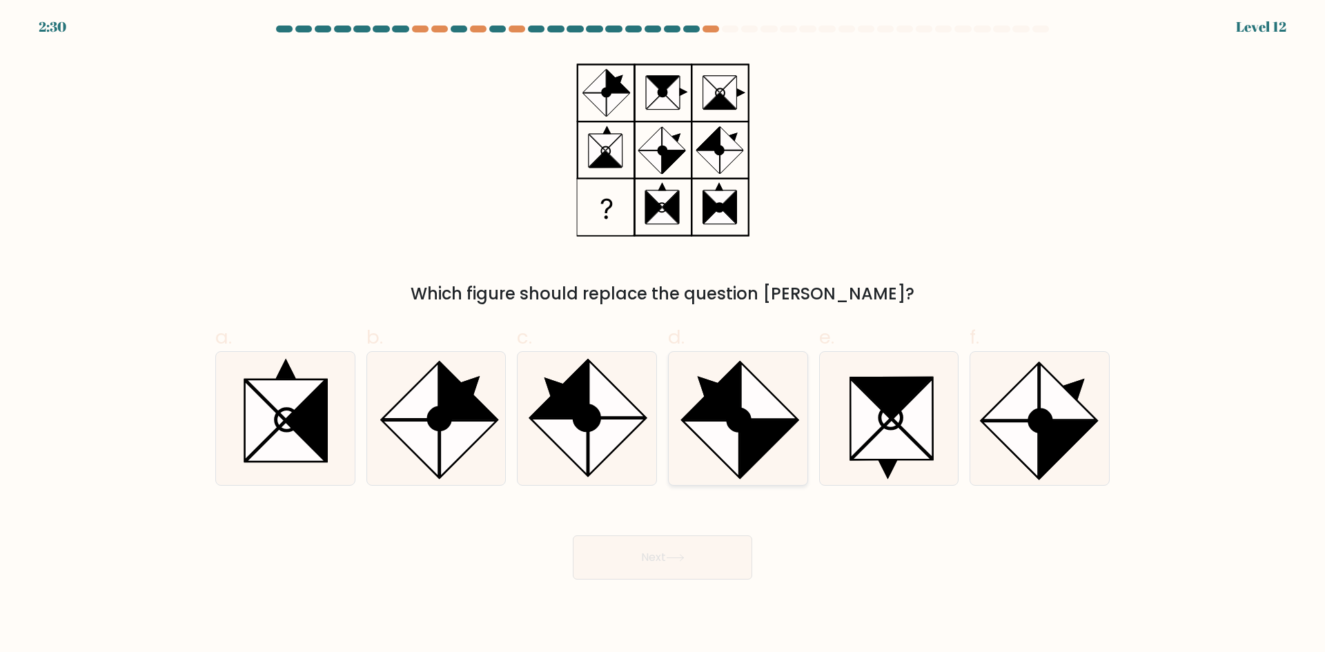
click at [709, 400] on icon at bounding box center [710, 391] width 57 height 57
click at [663, 335] on input "d." at bounding box center [662, 330] width 1 height 9
radio input "true"
click at [684, 553] on button "Next" at bounding box center [662, 557] width 179 height 44
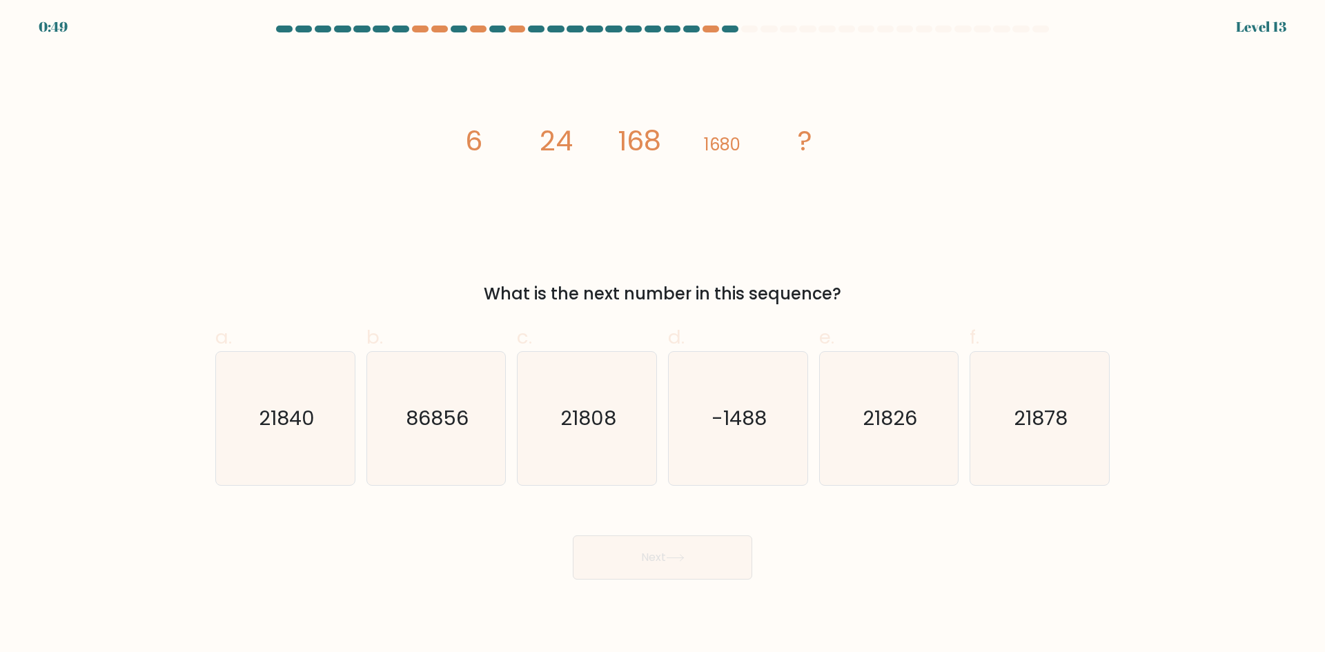
click at [964, 239] on div "image/svg+xml 6 24 168 1680 ? What is the next number in this sequence?" at bounding box center [662, 179] width 911 height 254
click at [338, 391] on icon "21840" at bounding box center [285, 418] width 133 height 133
click at [662, 335] on input "a. 21840" at bounding box center [662, 330] width 1 height 9
radio input "true"
click at [668, 553] on button "Next" at bounding box center [662, 557] width 179 height 44
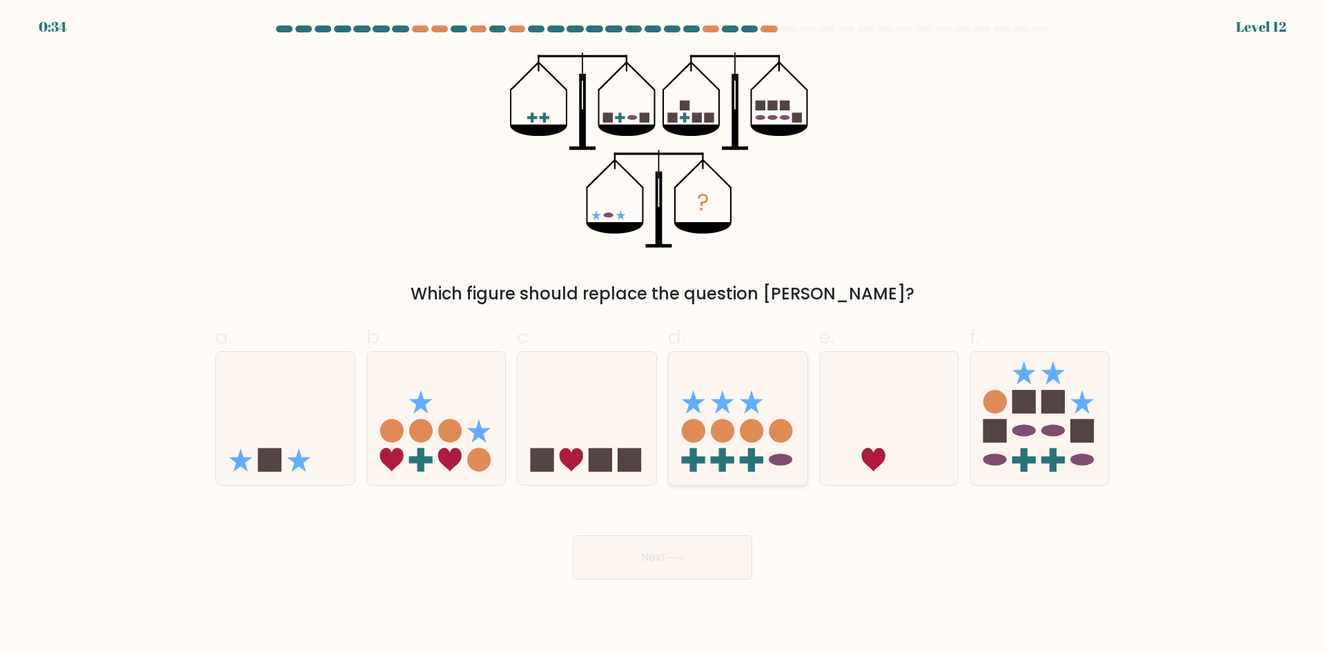
click at [682, 417] on icon at bounding box center [738, 418] width 139 height 115
click at [663, 335] on input "d." at bounding box center [662, 330] width 1 height 9
radio input "true"
click at [676, 566] on button "Next" at bounding box center [662, 557] width 179 height 44
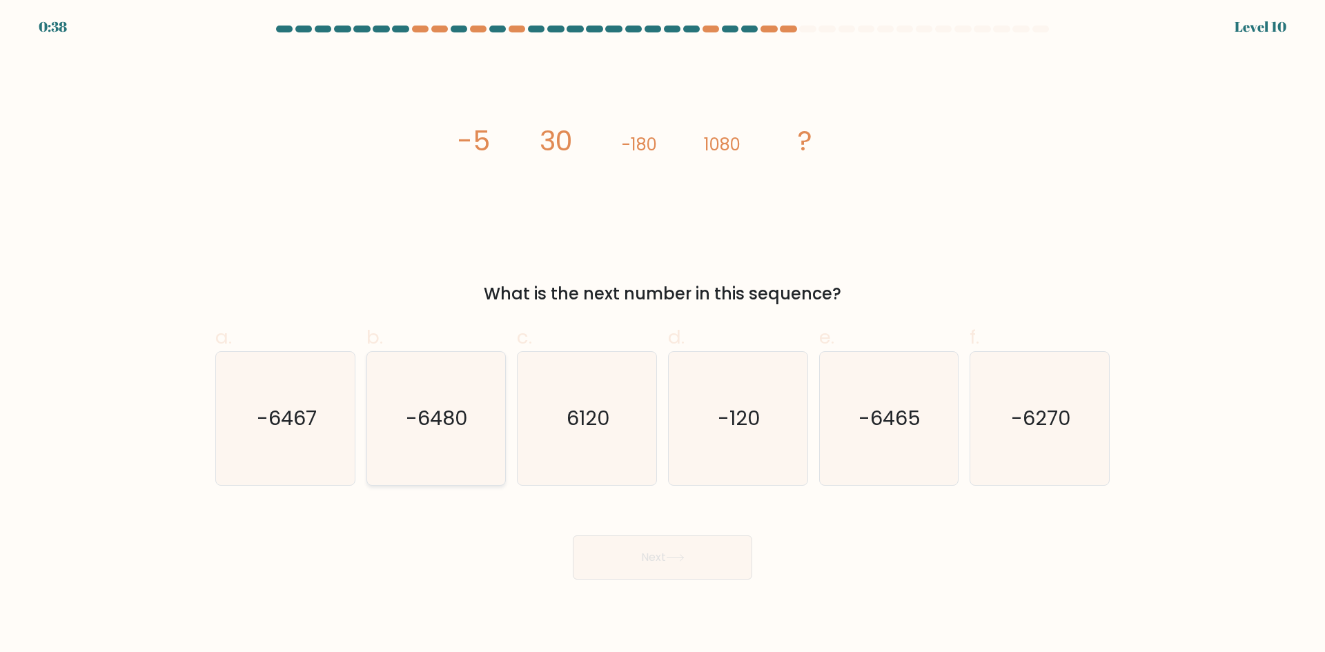
click at [462, 396] on icon "-6480" at bounding box center [435, 418] width 133 height 133
click at [662, 335] on input "b. -6480" at bounding box center [662, 330] width 1 height 9
radio input "true"
click at [661, 555] on button "Next" at bounding box center [662, 557] width 179 height 44
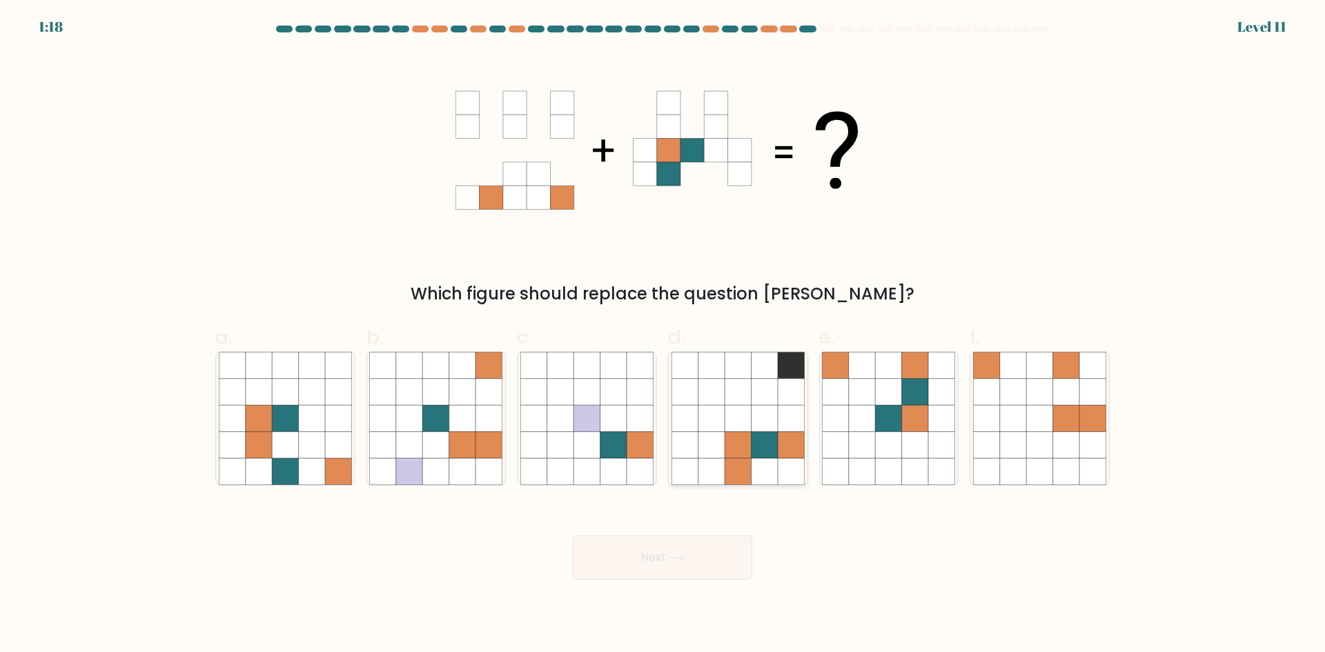
click at [707, 468] on icon at bounding box center [711, 471] width 26 height 26
click at [663, 335] on input "d." at bounding box center [662, 330] width 1 height 9
radio input "true"
